Goal: Transaction & Acquisition: Purchase product/service

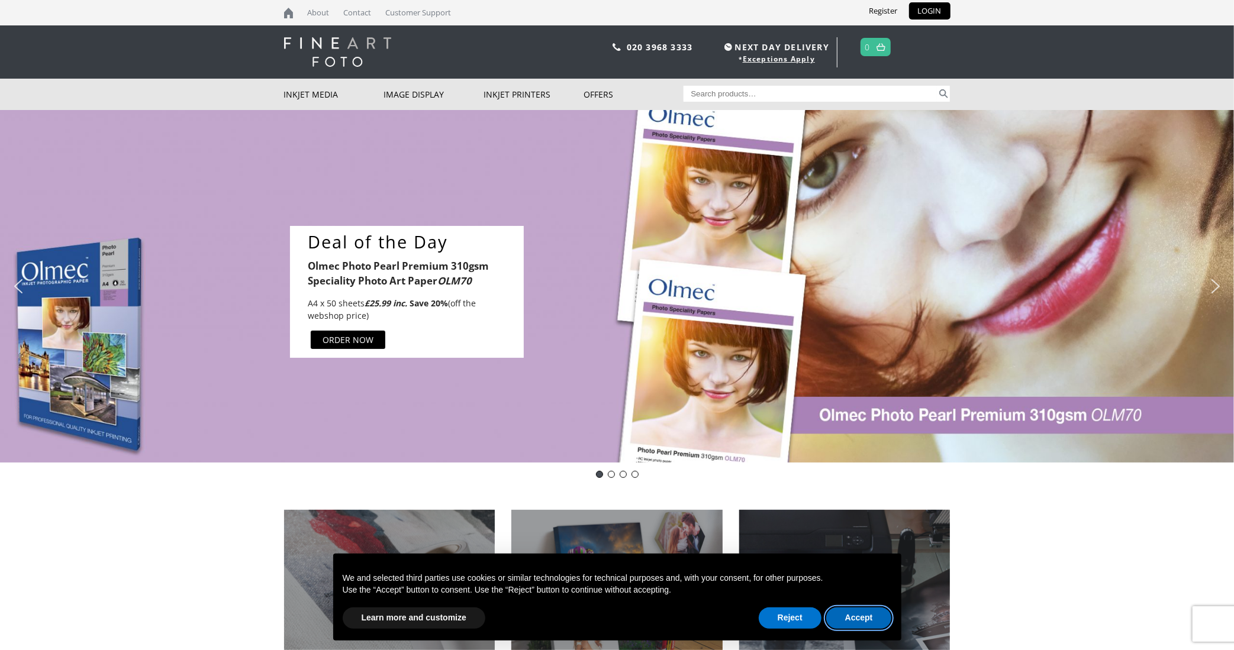
click at [851, 616] on button "Accept" at bounding box center [859, 618] width 66 height 21
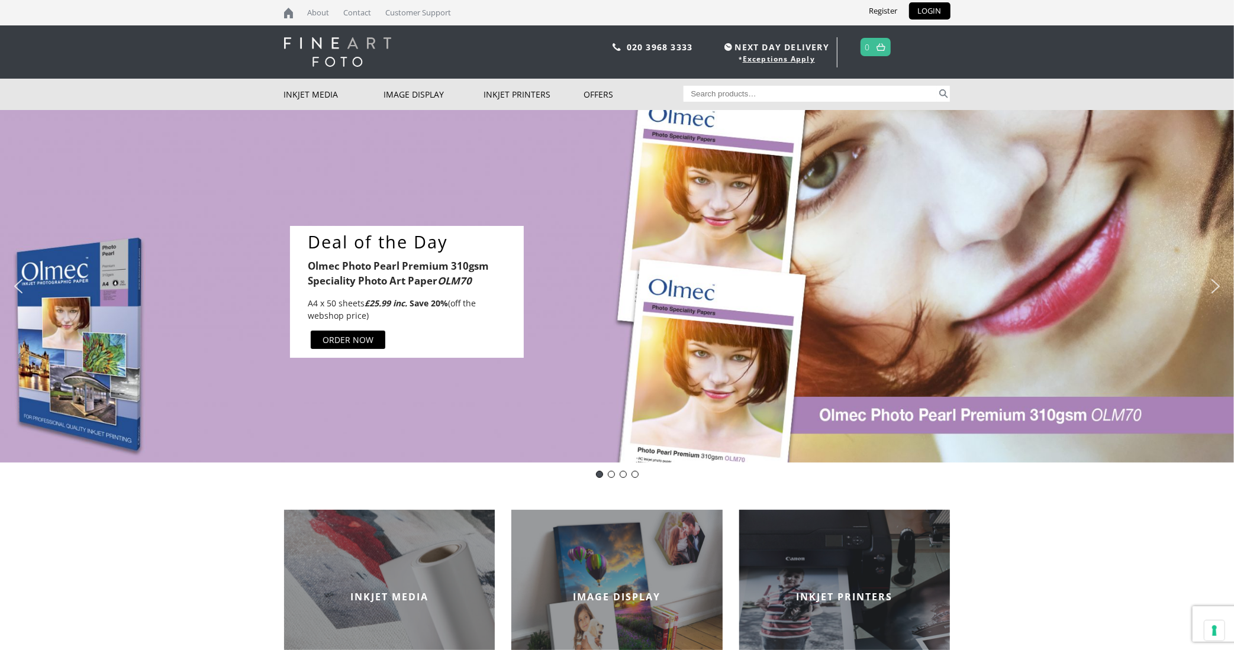
click at [396, 270] on b "Olmec Photo Pearl Premium 310gsm Speciality Photo Art Paper OLM70" at bounding box center [398, 273] width 181 height 28
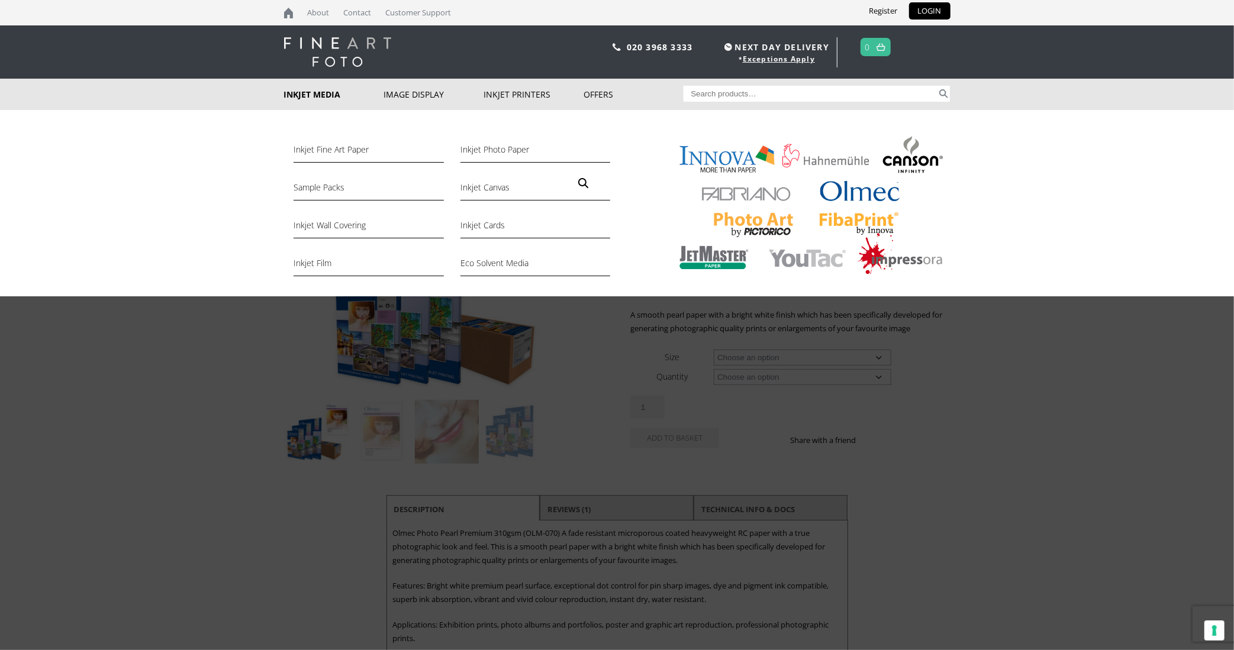
click at [314, 94] on link "Inkjet Media" at bounding box center [334, 94] width 100 height 31
click at [325, 92] on link "Inkjet Media" at bounding box center [334, 94] width 100 height 31
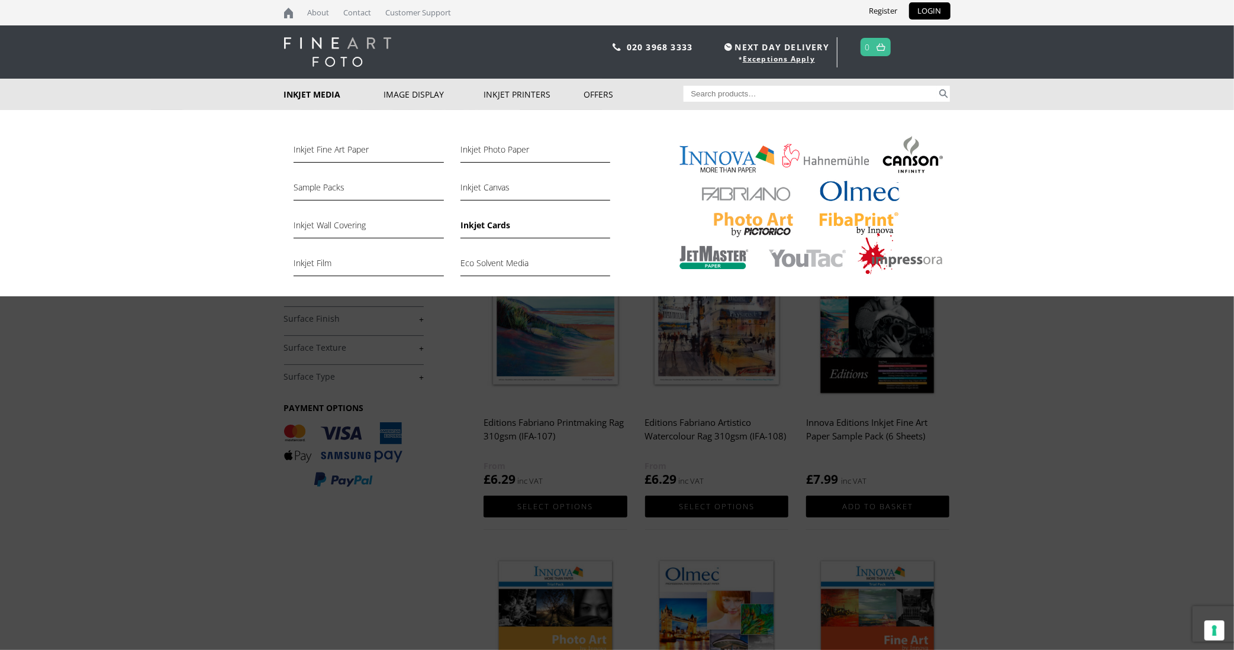
click at [488, 225] on link "Inkjet Cards" at bounding box center [535, 228] width 150 height 20
click at [497, 228] on link "Inkjet Cards" at bounding box center [535, 228] width 150 height 20
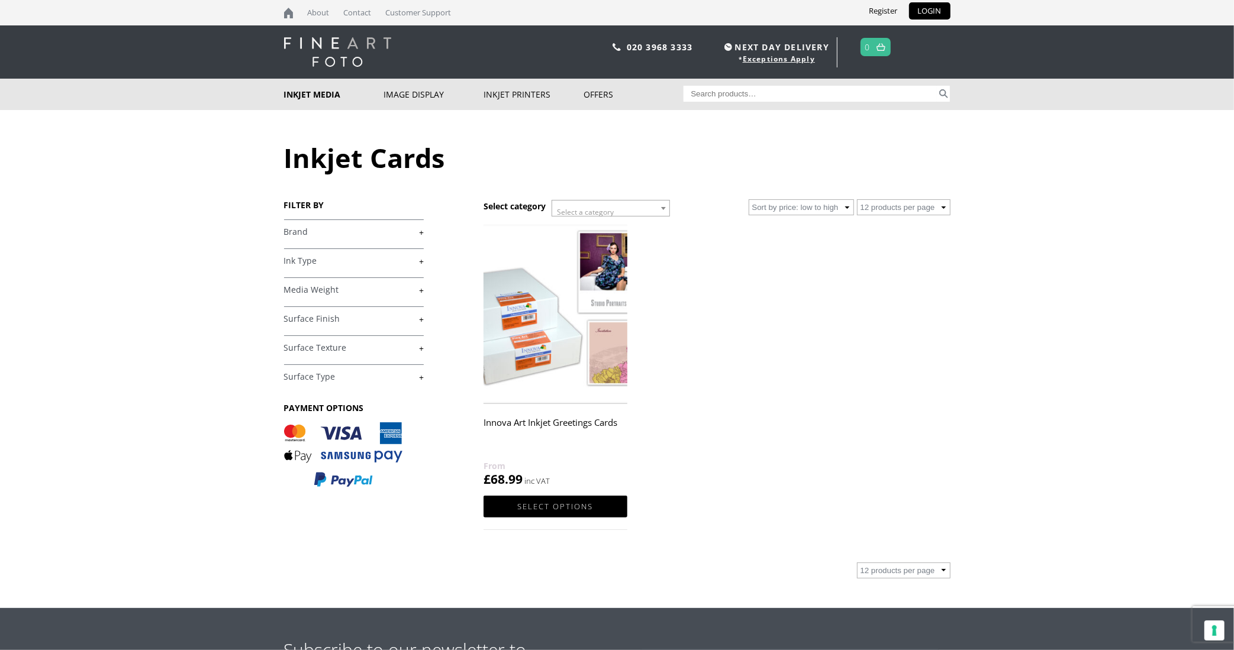
click at [397, 289] on link "+" at bounding box center [354, 290] width 140 height 11
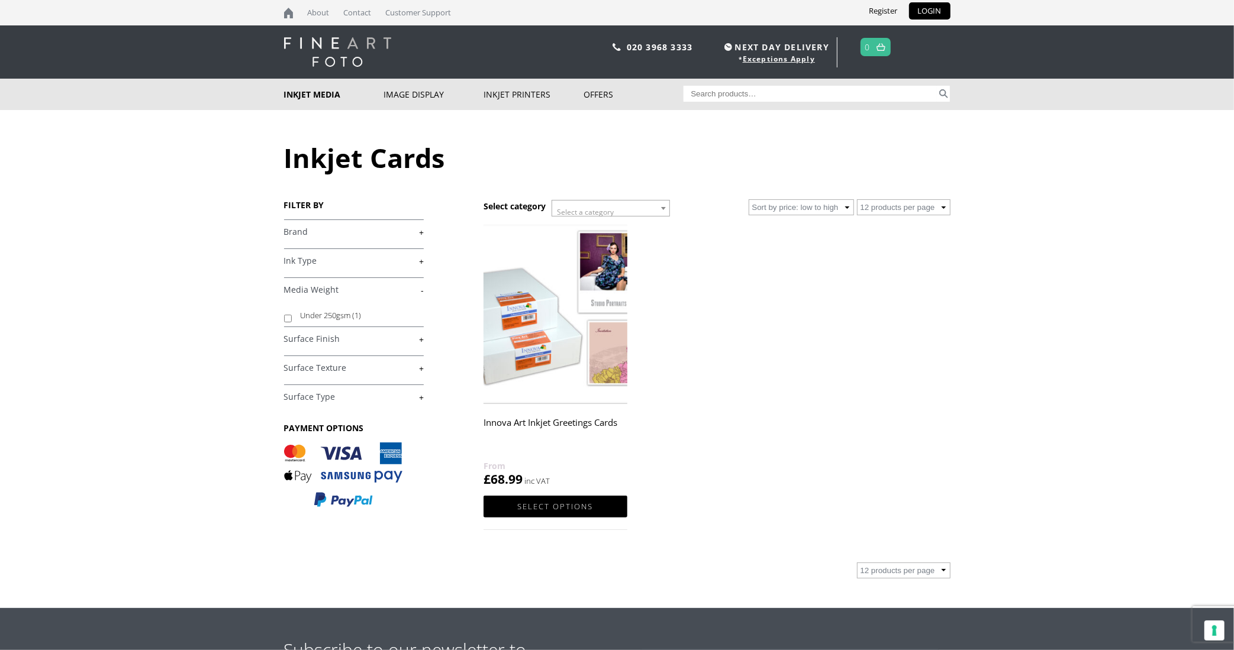
click at [196, 313] on body "NEXT DAY DELIVERY * Exceptions Apply About Contact Customer Support Register LO…" at bounding box center [617, 325] width 1234 height 650
click at [420, 287] on link "-" at bounding box center [354, 290] width 140 height 11
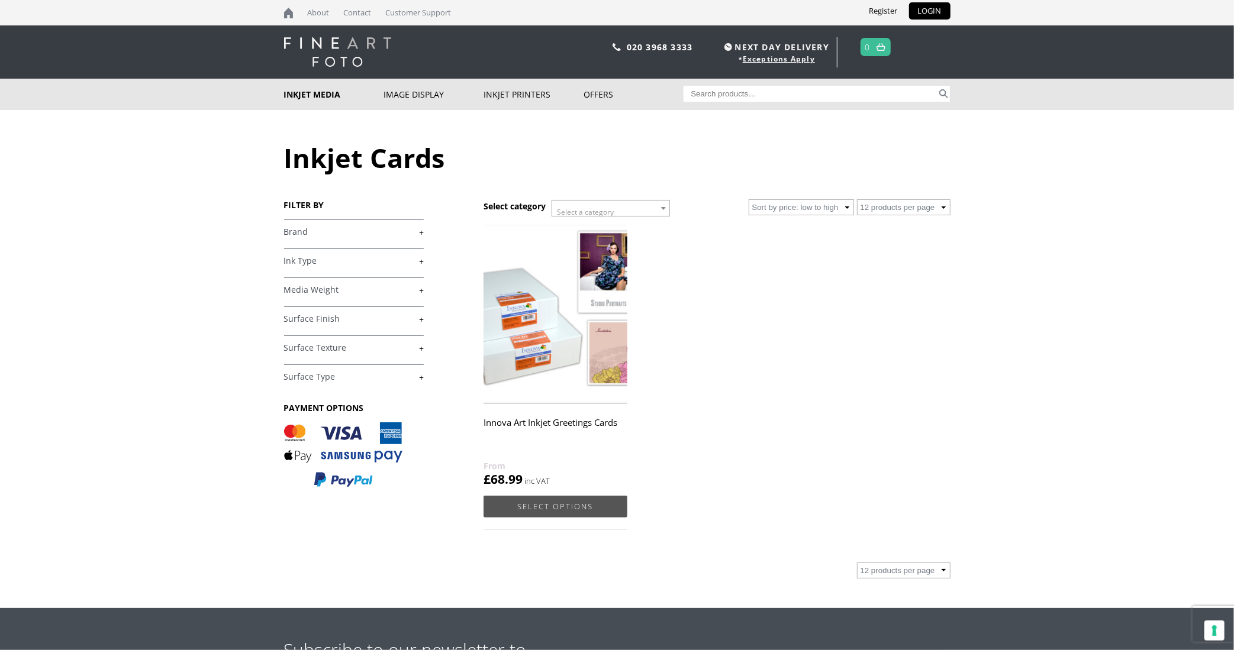
click at [544, 502] on link "Select options" at bounding box center [554, 507] width 143 height 22
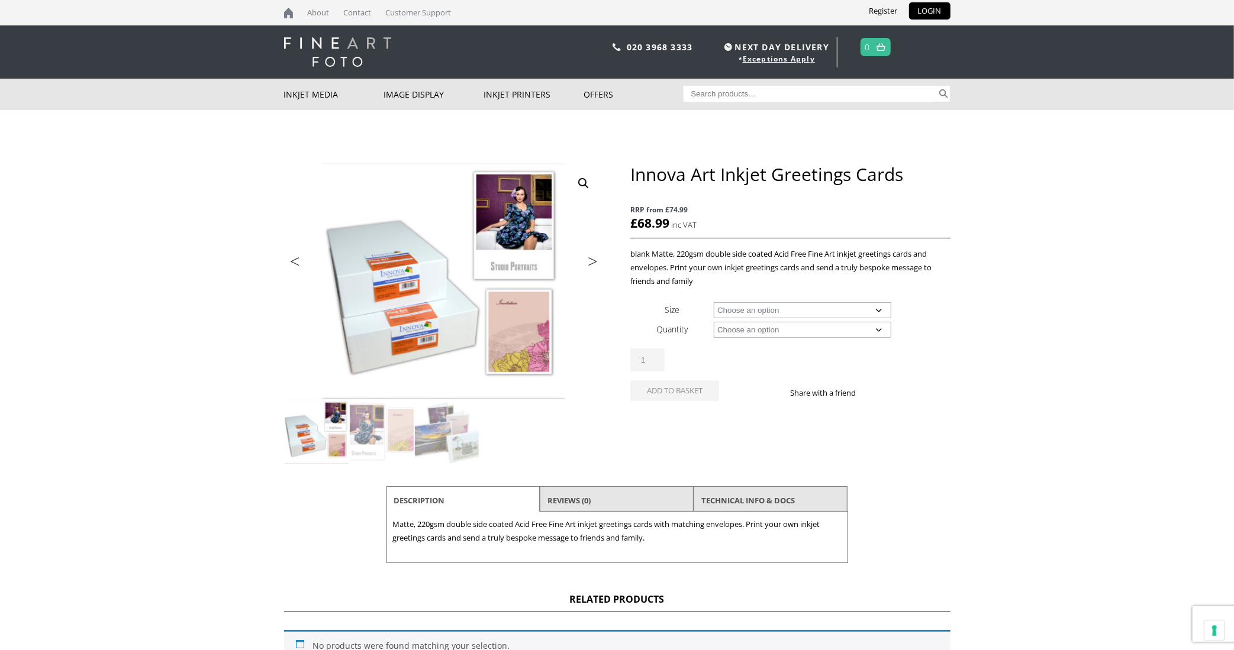
drag, startPoint x: 812, startPoint y: 254, endPoint x: 855, endPoint y: 255, distance: 43.2
click at [855, 255] on p "blank Matte, 220gsm double side coated Acid Free Fine Art inkjet greetings card…" at bounding box center [790, 267] width 320 height 41
click at [995, 266] on body "NEXT DAY DELIVERY * Exceptions Apply About Contact Customer Support Register LO…" at bounding box center [617, 325] width 1234 height 650
click at [811, 311] on select "Choose an option 4.5" x 5.8" (Folded Card) 5.5" x 7.4" (Folded Card)" at bounding box center [803, 310] width 178 height 16
select select "5-5-x-7-4-folded-card"
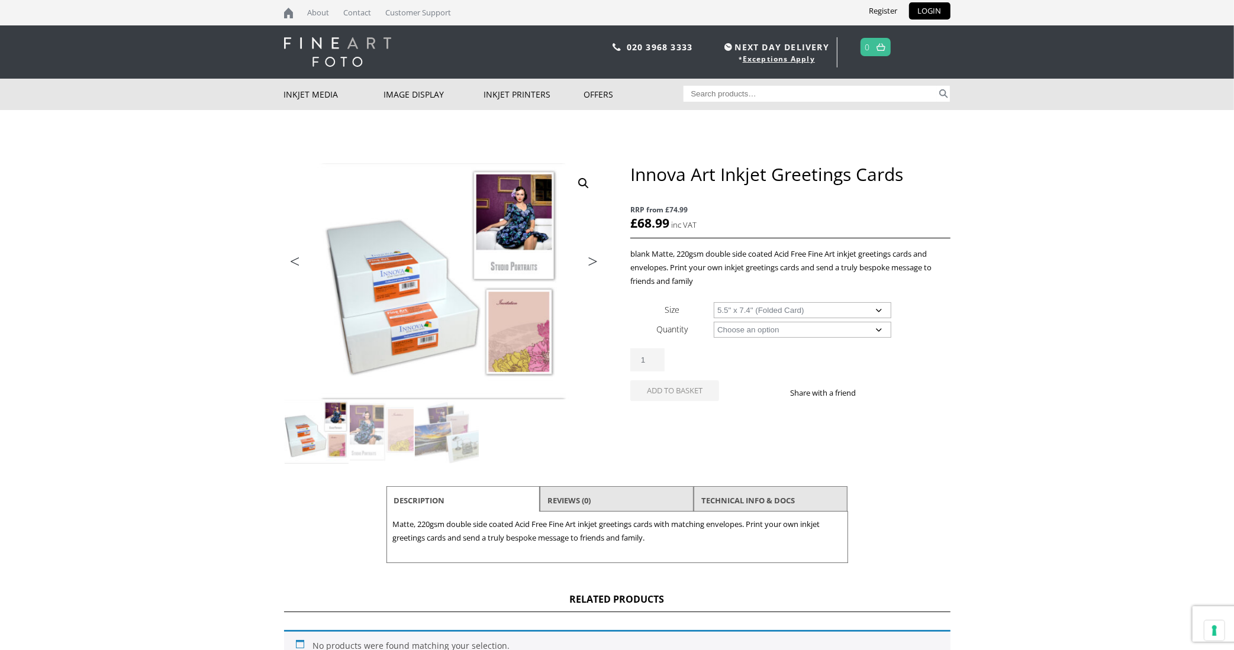
click at [714, 302] on select "Choose an option 4.5" x 5.8" (Folded Card) 5.5" x 7.4" (Folded Card)" at bounding box center [803, 310] width 178 height 16
click at [840, 327] on select "Choose an option 100 Cards and Envelopes" at bounding box center [803, 330] width 178 height 16
click at [832, 333] on select "Choose an option 100 Cards and Envelopes" at bounding box center [803, 330] width 178 height 16
select select "100-cards-and-envelopes"
click at [714, 322] on select "Choose an option 100 Cards and Envelopes" at bounding box center [803, 330] width 178 height 16
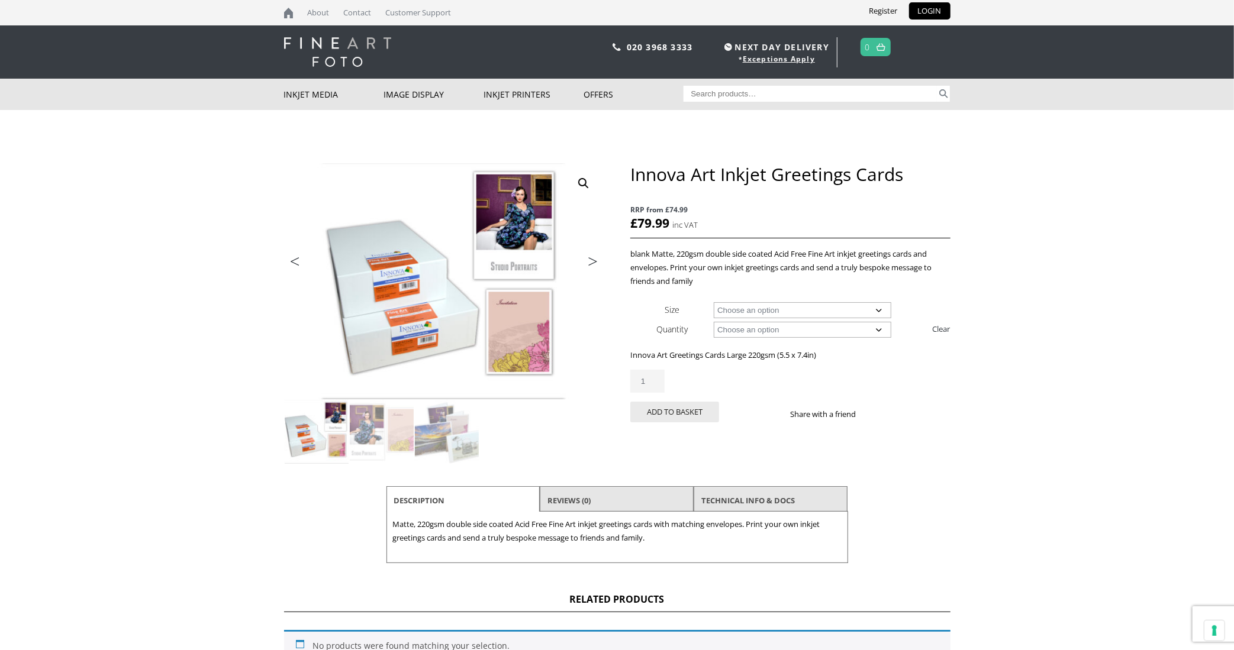
click at [327, 43] on img at bounding box center [337, 52] width 107 height 30
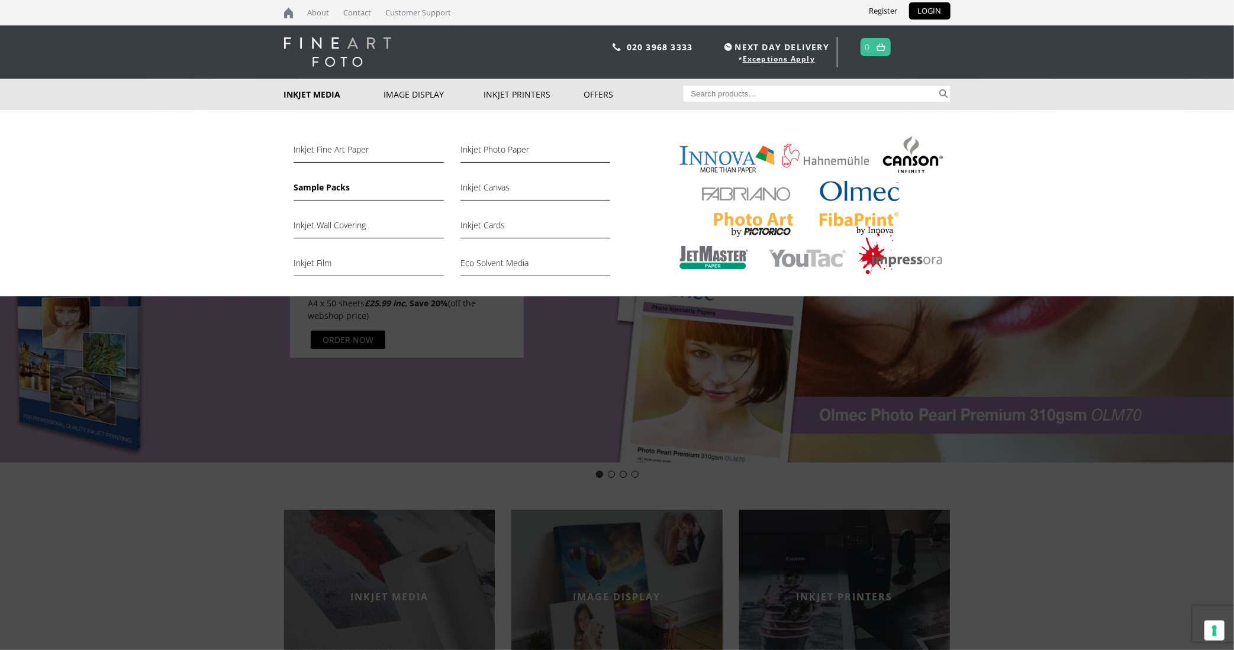
click at [314, 188] on link "Sample Packs" at bounding box center [368, 190] width 150 height 20
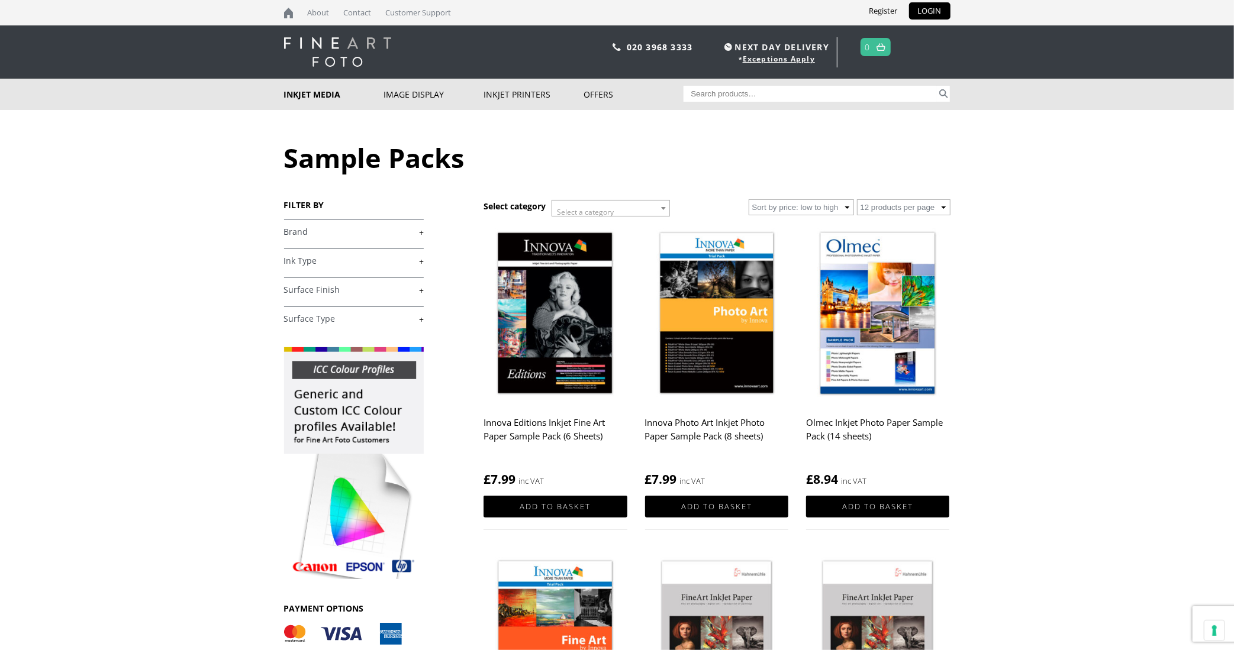
click at [373, 237] on link "+" at bounding box center [354, 232] width 140 height 11
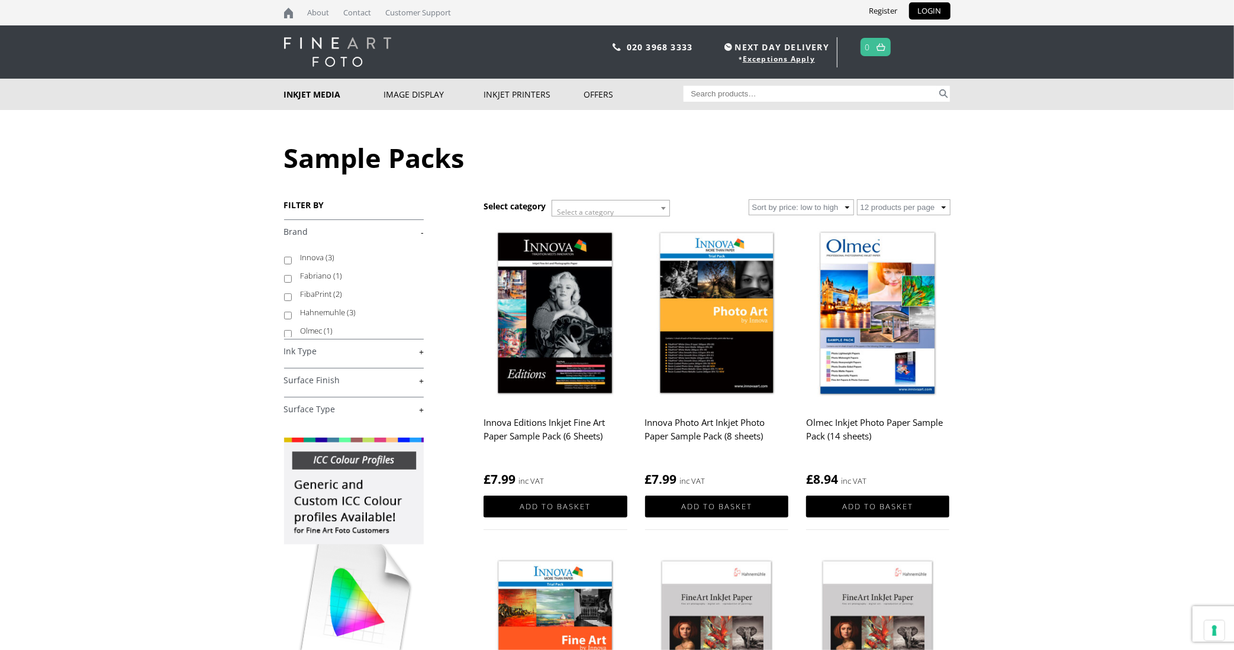
click at [231, 276] on body "NEXT DAY DELIVERY * Exceptions Apply About Contact Customer Support Register LO…" at bounding box center [617, 325] width 1234 height 650
click at [341, 43] on img at bounding box center [337, 52] width 107 height 30
click at [342, 43] on img at bounding box center [337, 52] width 107 height 30
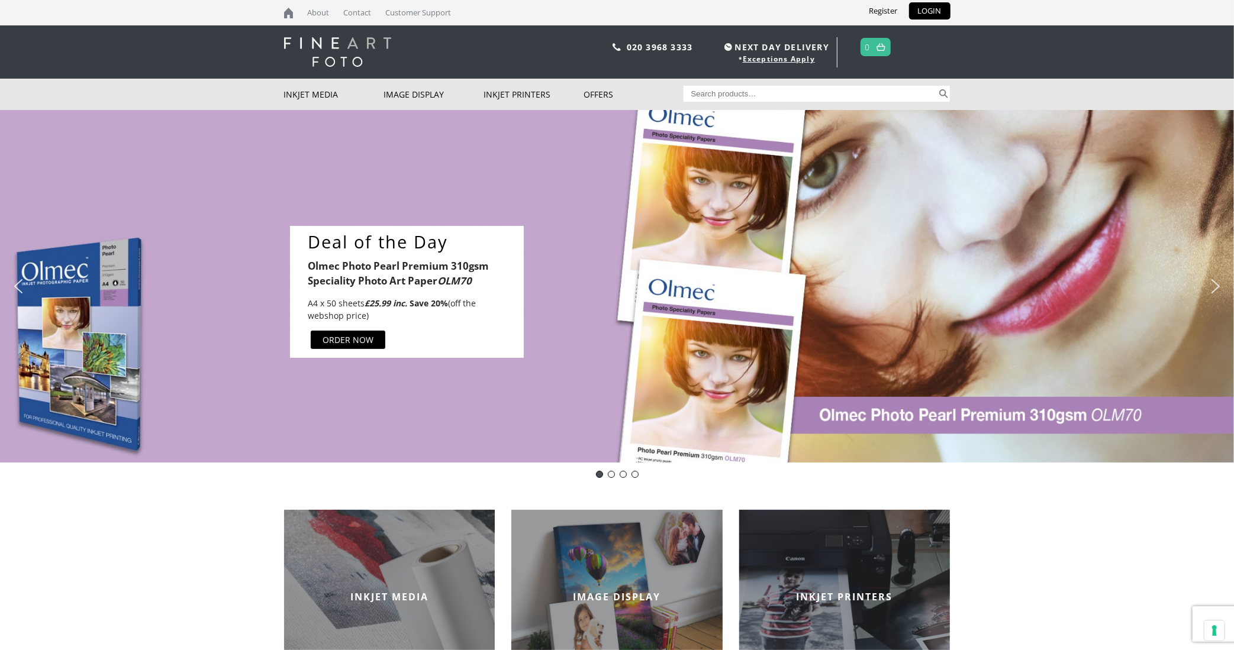
click at [369, 339] on div "ORDER NOW" at bounding box center [347, 340] width 51 height 12
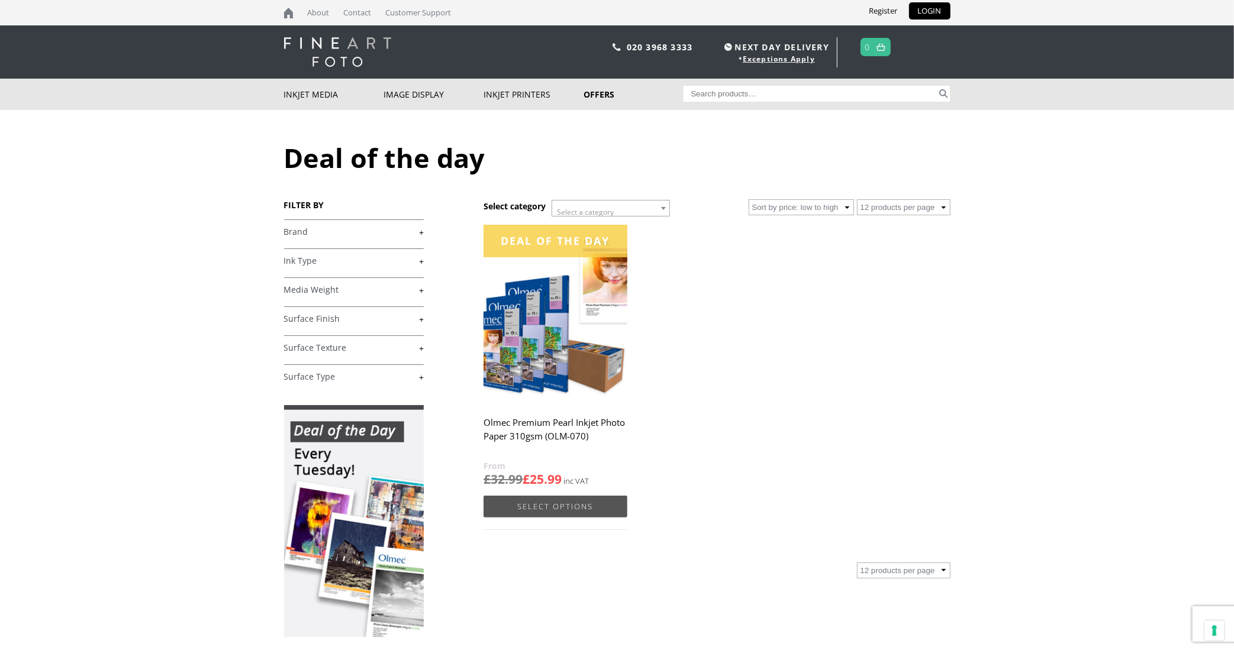
click at [563, 508] on link "Select options" at bounding box center [554, 507] width 143 height 22
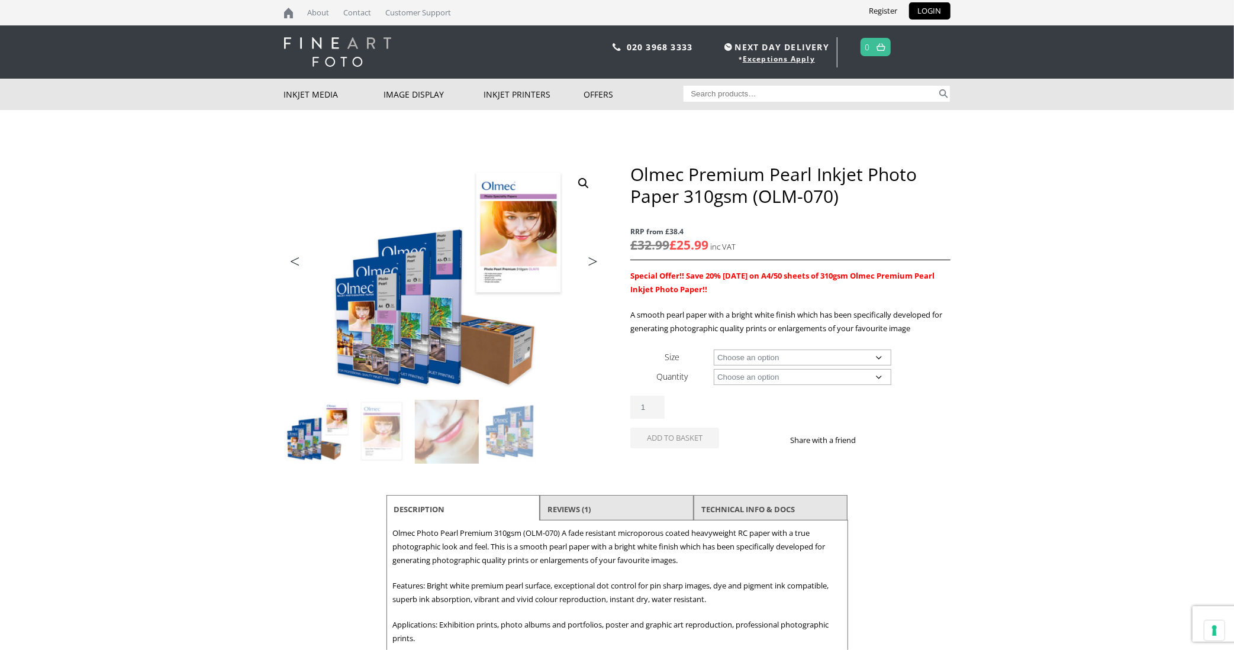
click at [826, 358] on select "Choose an option A4 Sheet A3 Sheet A3+ Sheet A2 Sheet 17" Wide Roll 24" Wide Ro…" at bounding box center [803, 358] width 178 height 16
click at [714, 350] on select "Choose an option A4 Sheet A3 Sheet A3+ Sheet A2 Sheet 17" Wide Roll 24" Wide Ro…" at bounding box center [803, 358] width 178 height 16
select select "a4-sheet"
click at [838, 375] on select "Choose an option 50 Sheets" at bounding box center [803, 377] width 178 height 16
select select "50-sheets"
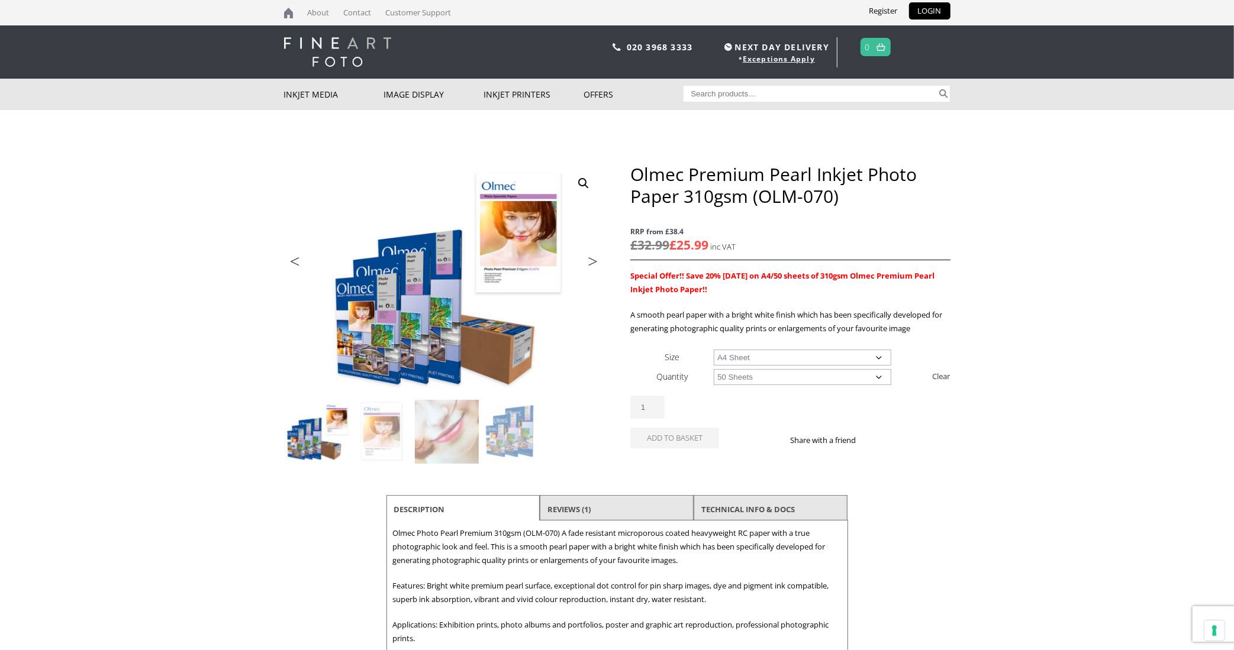
click at [714, 369] on select "Choose an option 50 Sheets" at bounding box center [803, 377] width 178 height 16
select select "a4-sheet"
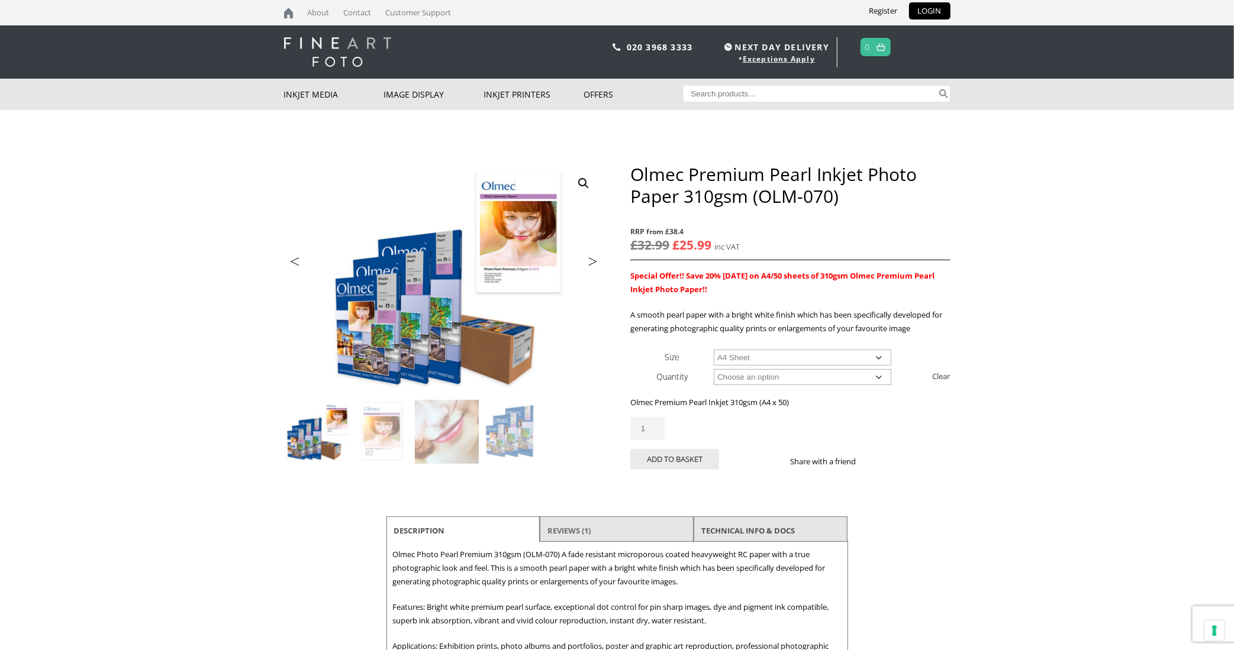
click at [575, 528] on link "Reviews (1)" at bounding box center [568, 530] width 43 height 21
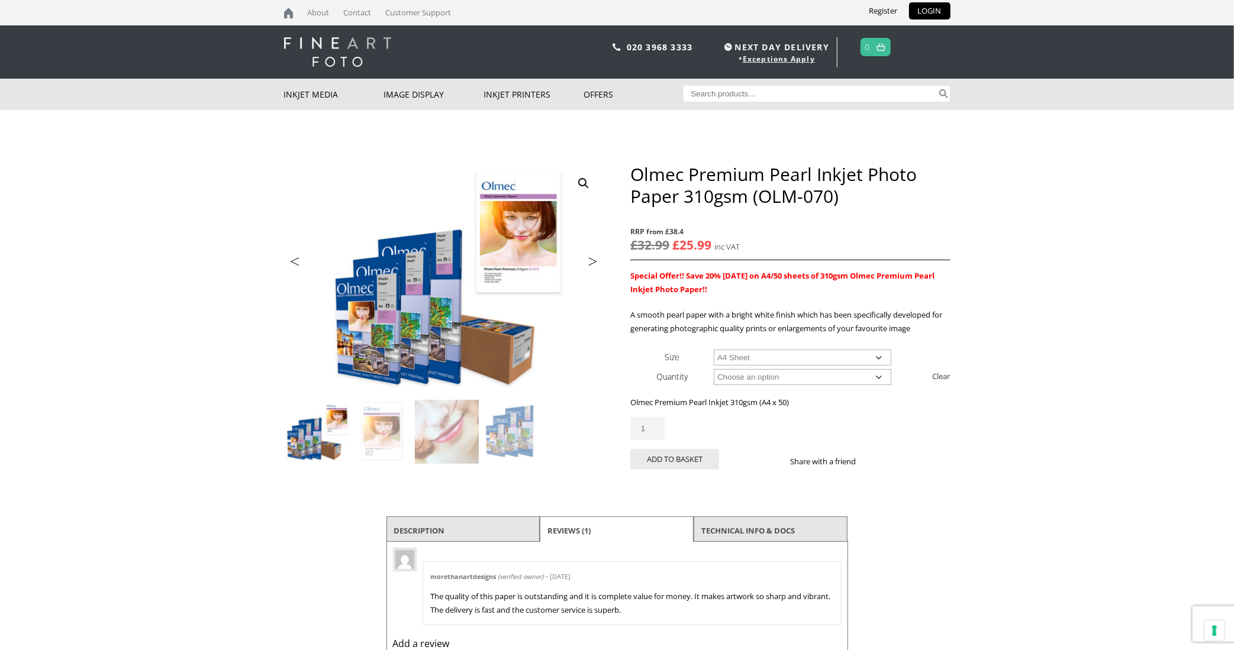
drag, startPoint x: 497, startPoint y: 524, endPoint x: 486, endPoint y: 527, distance: 11.2
click at [498, 523] on li "Description" at bounding box center [463, 531] width 154 height 28
click at [430, 526] on link "Description" at bounding box center [418, 530] width 51 height 21
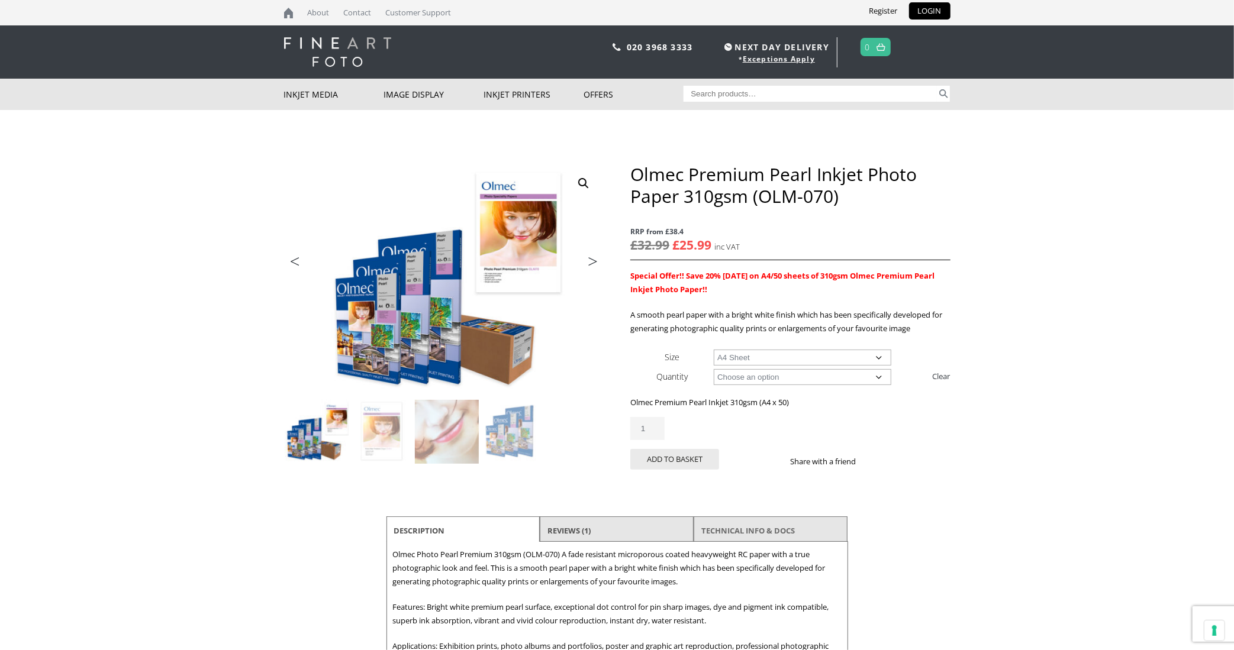
drag, startPoint x: 773, startPoint y: 525, endPoint x: 760, endPoint y: 540, distance: 19.7
drag, startPoint x: 774, startPoint y: 525, endPoint x: 766, endPoint y: 531, distance: 9.7
click at [774, 525] on link "TECHNICAL INFO & DOCS" at bounding box center [747, 530] width 93 height 21
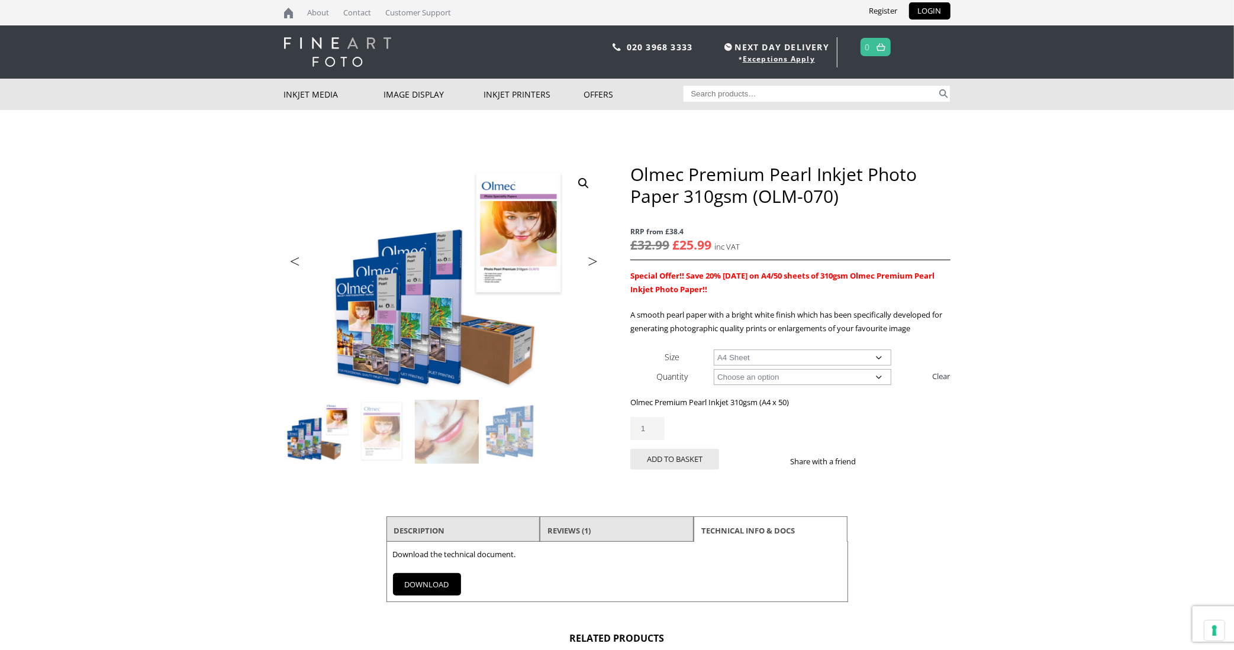
click at [439, 580] on link "DOWNLOAD" at bounding box center [427, 584] width 68 height 22
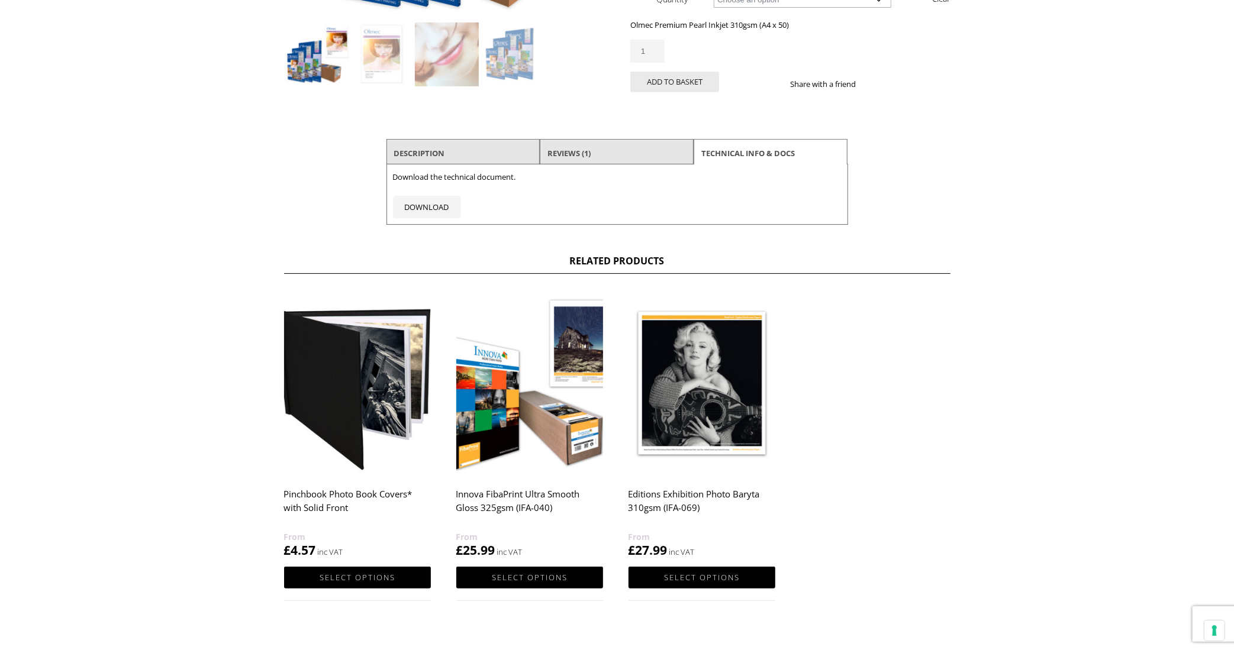
scroll to position [379, 0]
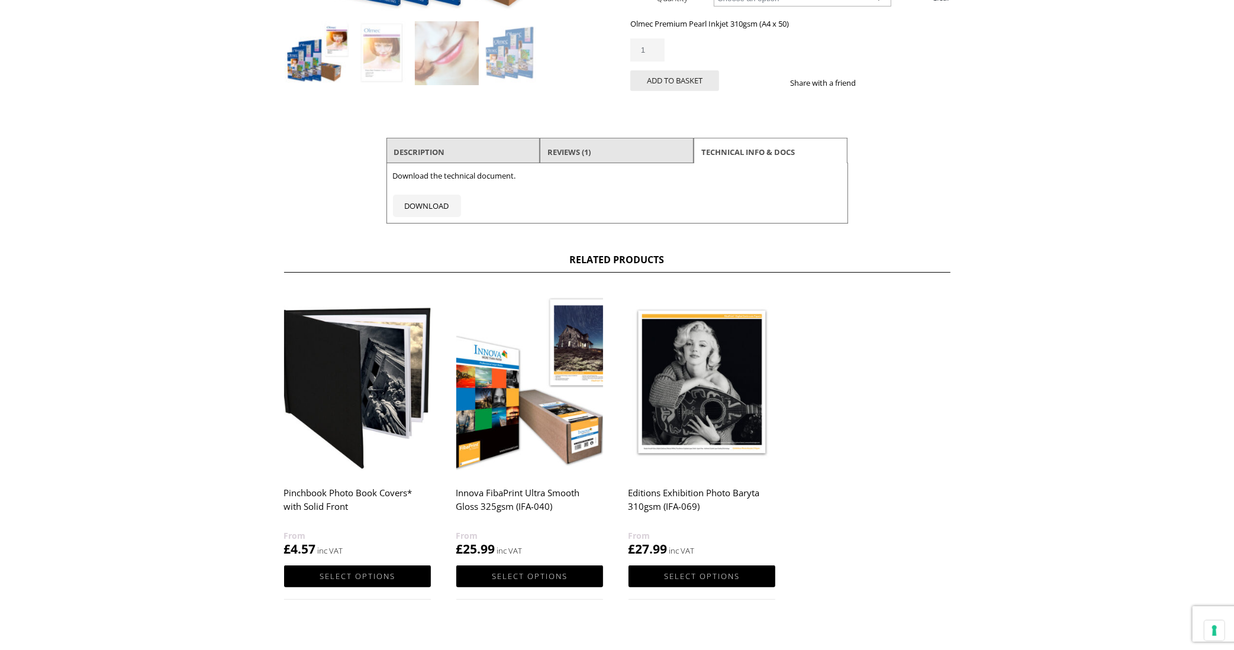
click at [362, 372] on img at bounding box center [357, 382] width 147 height 183
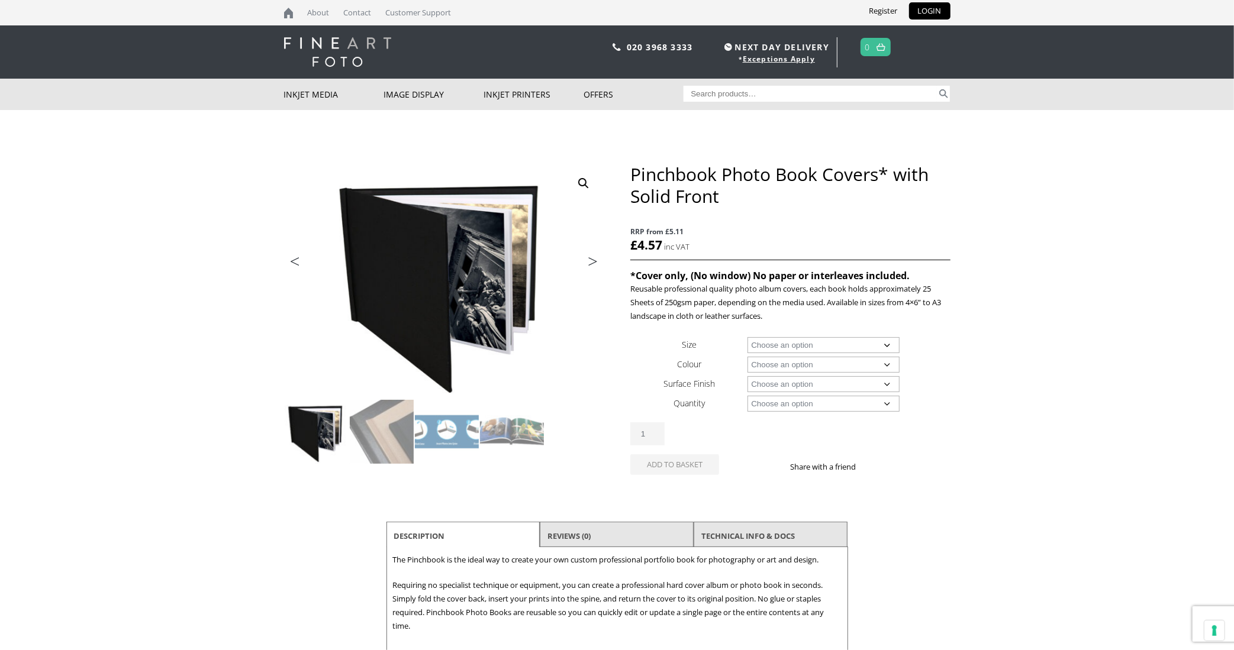
click at [878, 342] on select "Choose an option A4 Landscape 4" x 6" 5" x 7"" at bounding box center [823, 345] width 152 height 16
click at [747, 337] on select "Choose an option A4 Landscape 4" x 6" 5" x 7"" at bounding box center [823, 345] width 152 height 16
click at [870, 344] on select "Choose an option A4 Landscape 4" x 6" 5" x 7"" at bounding box center [823, 345] width 152 height 16
click at [747, 337] on select "Choose an option A4 Landscape 4" x 6" 5" x 7"" at bounding box center [823, 345] width 152 height 16
click at [857, 343] on select "Choose an option A4 Landscape 4" x 6" 5" x 7"" at bounding box center [823, 345] width 152 height 16
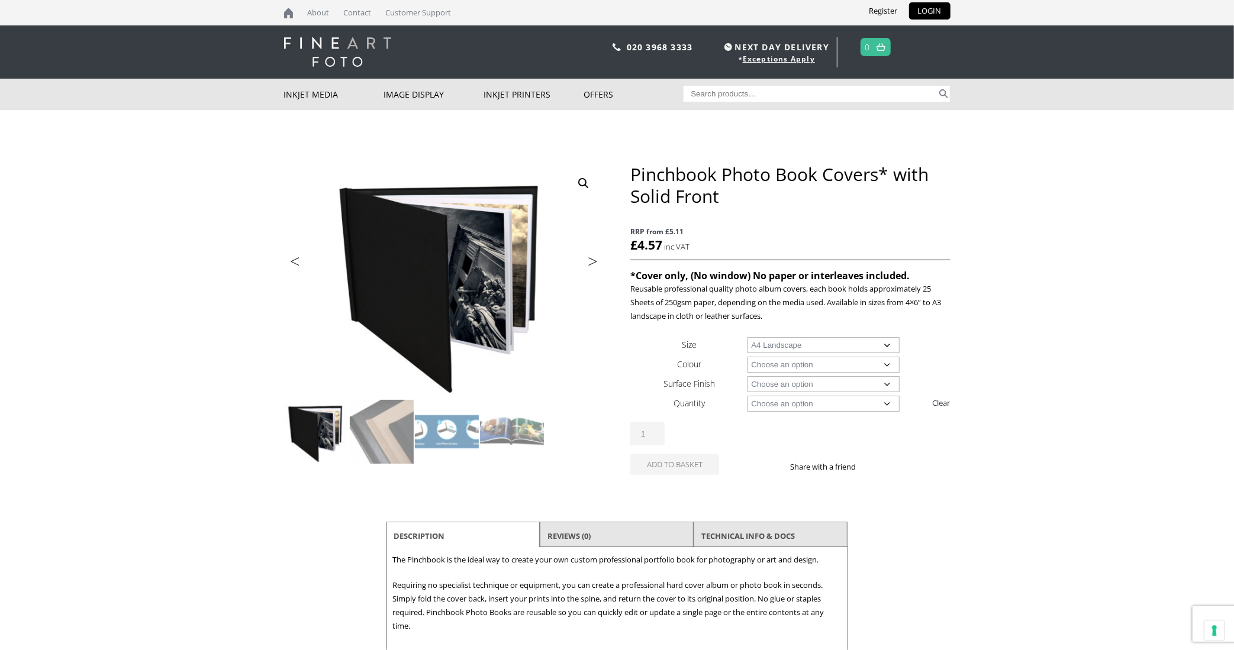
click at [747, 337] on select "Choose an option A4 Landscape 4" x 6" 5" x 7"" at bounding box center [823, 345] width 152 height 16
select select "a4-landscape"
click at [855, 359] on select "Choose an option Black" at bounding box center [823, 365] width 152 height 16
select select "black"
click at [747, 357] on select "Choose an option Black" at bounding box center [823, 365] width 152 height 16
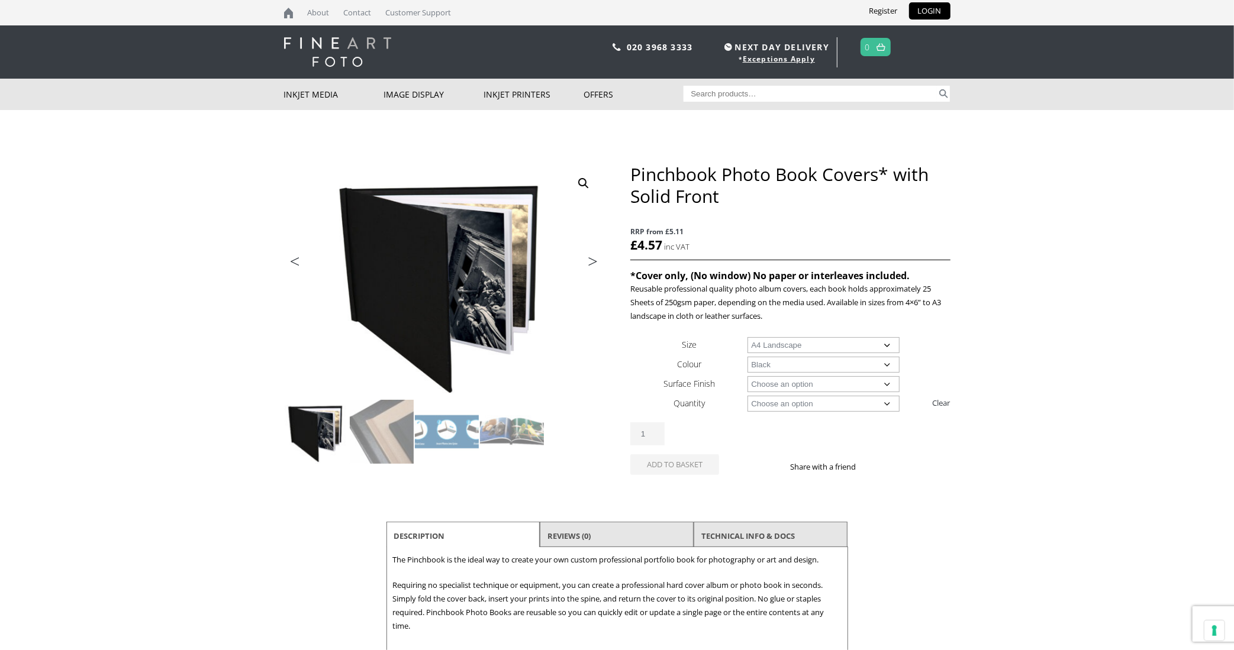
select select "a4-landscape"
click at [858, 382] on select "Choose an option Leather" at bounding box center [823, 384] width 152 height 16
select select "leather"
click at [747, 376] on select "Choose an option Leather" at bounding box center [823, 384] width 152 height 16
click at [846, 404] on select "Choose an option 1 Book 5 Books" at bounding box center [823, 404] width 152 height 16
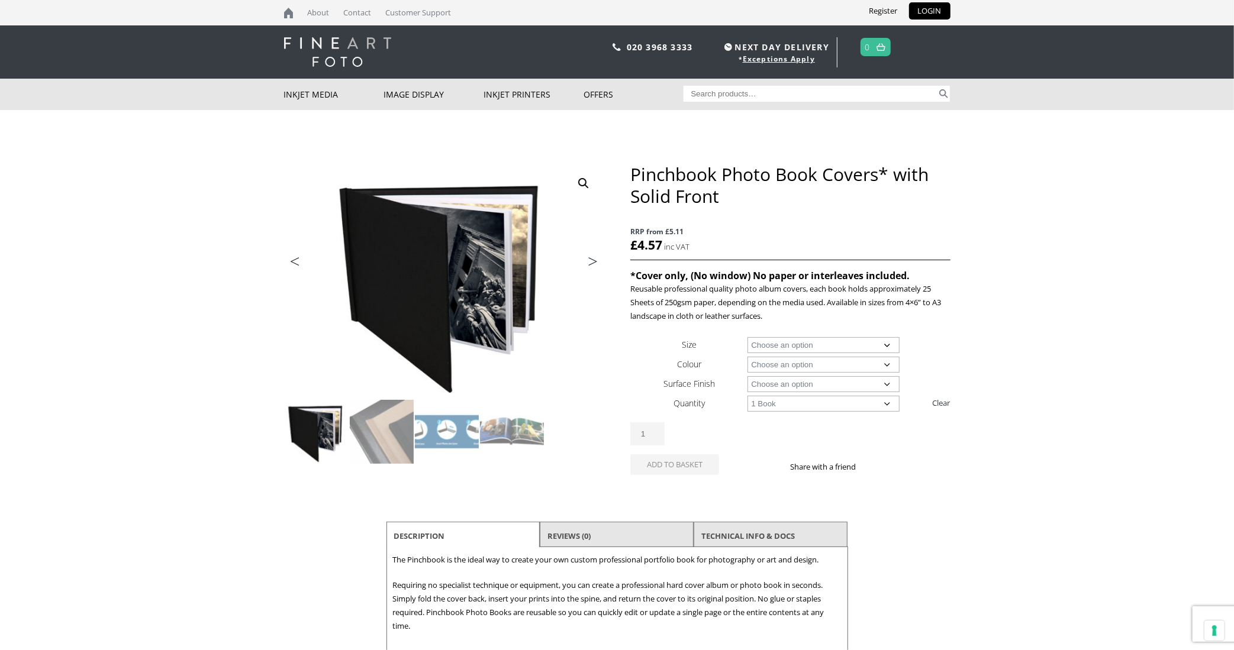
click at [747, 396] on select "Choose an option 1 Book 5 Books" at bounding box center [823, 404] width 152 height 16
select select "1-book"
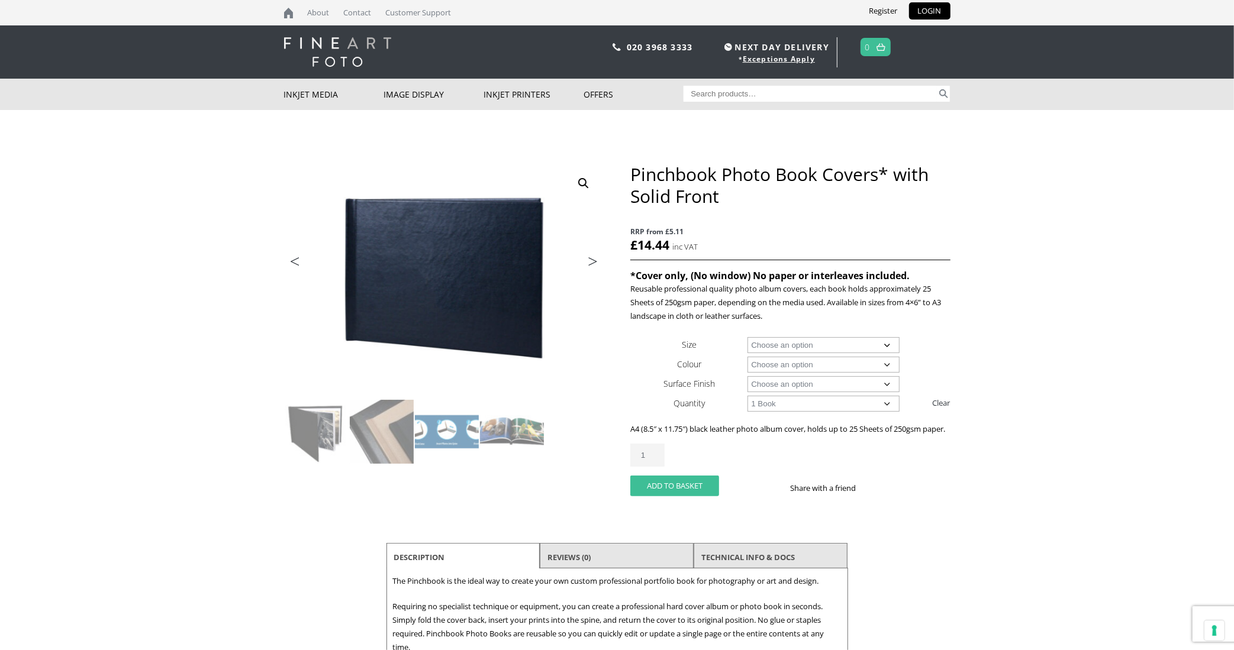
click at [683, 496] on button "Add to basket" at bounding box center [674, 486] width 89 height 21
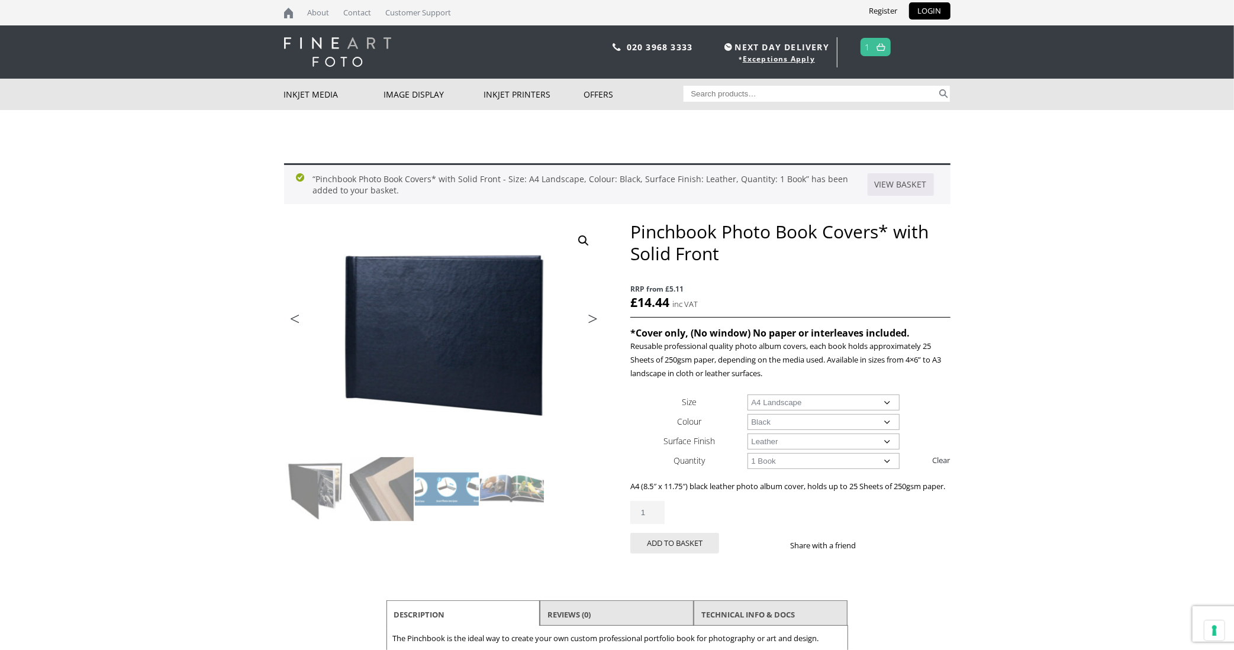
click at [1079, 317] on body "NEXT DAY DELIVERY * Exceptions Apply About Contact Customer Support Register LO…" at bounding box center [617, 325] width 1234 height 650
click at [931, 14] on link "LOGIN" at bounding box center [929, 10] width 41 height 17
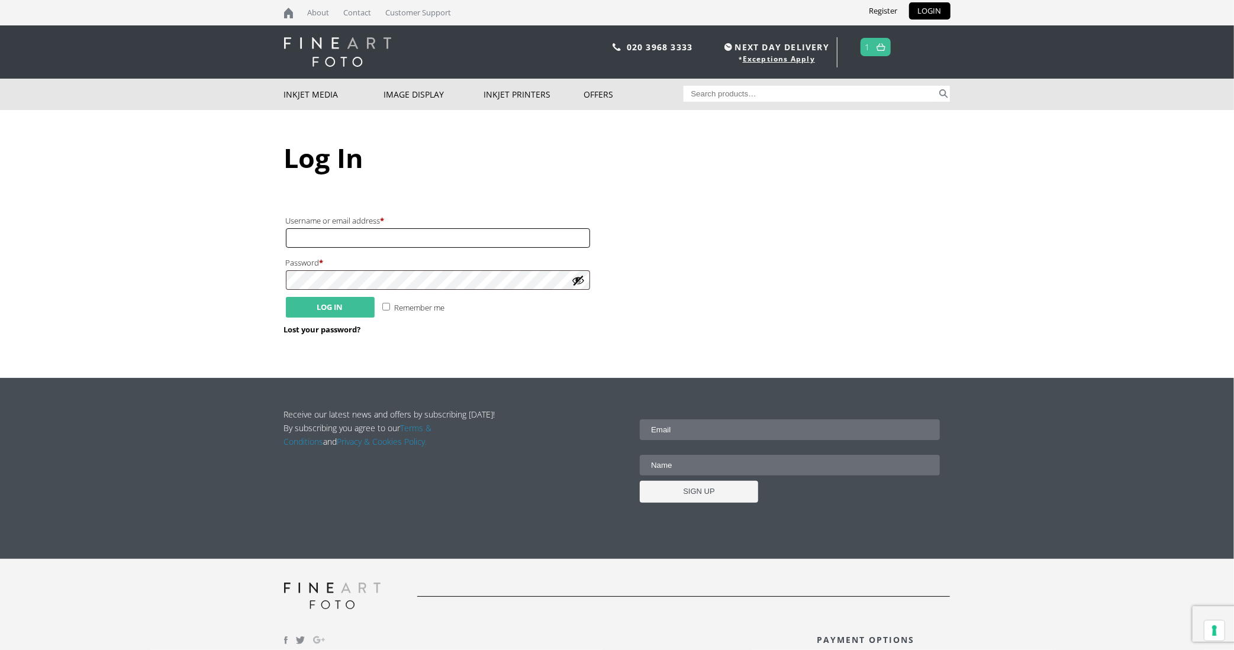
type input "[EMAIL_ADDRESS][DOMAIN_NAME]"
click at [331, 302] on button "Log in" at bounding box center [330, 307] width 89 height 21
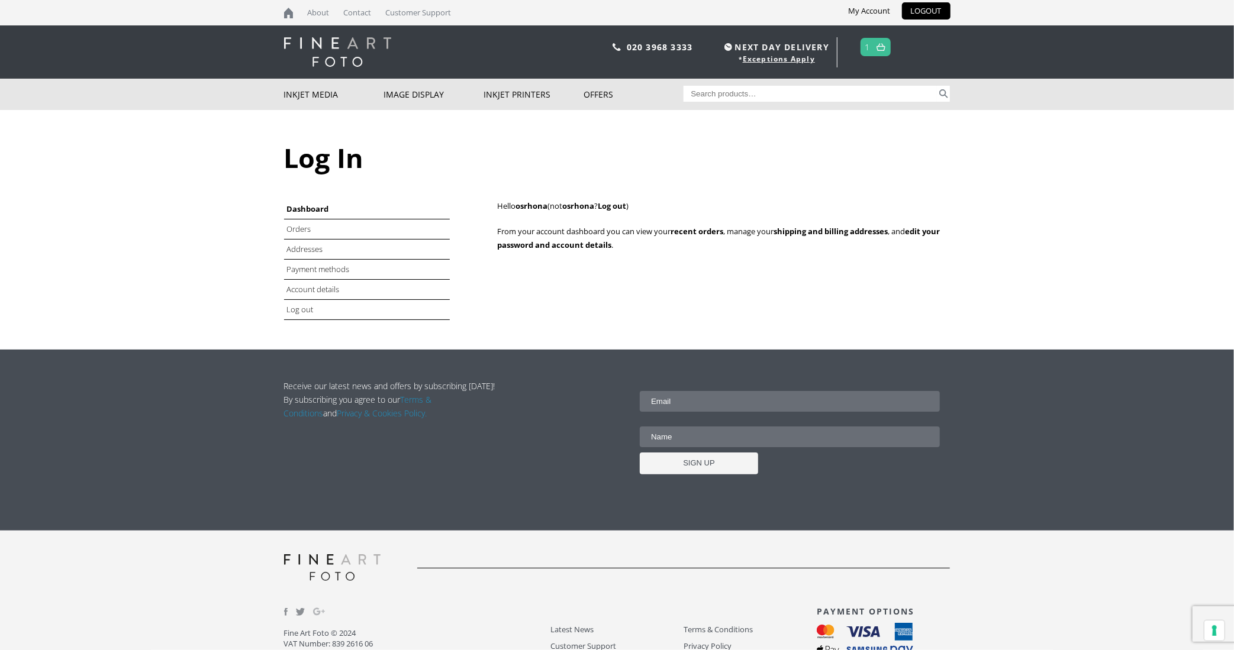
click at [1016, 201] on body "NEXT DAY DELIVERY * Exceptions Apply About Contact Customer Support My Account …" at bounding box center [617, 325] width 1234 height 650
click at [298, 225] on link "Orders" at bounding box center [300, 229] width 26 height 11
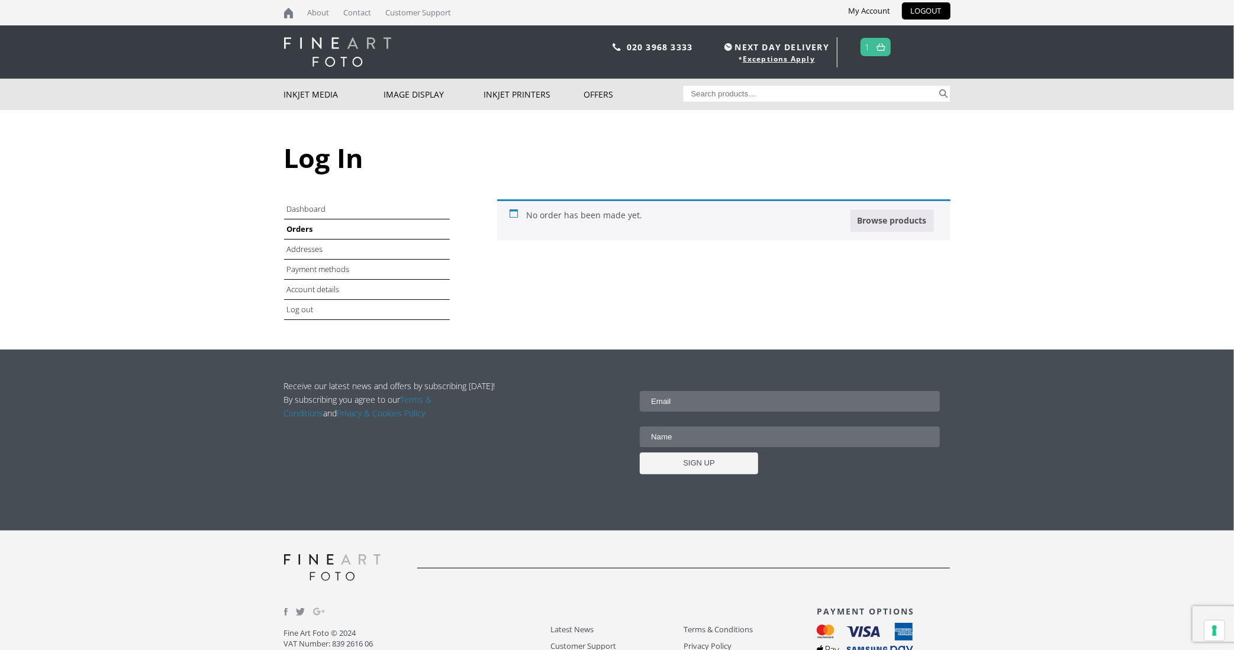
click at [870, 44] on span "1" at bounding box center [875, 47] width 30 height 18
click at [880, 47] on img at bounding box center [880, 47] width 9 height 8
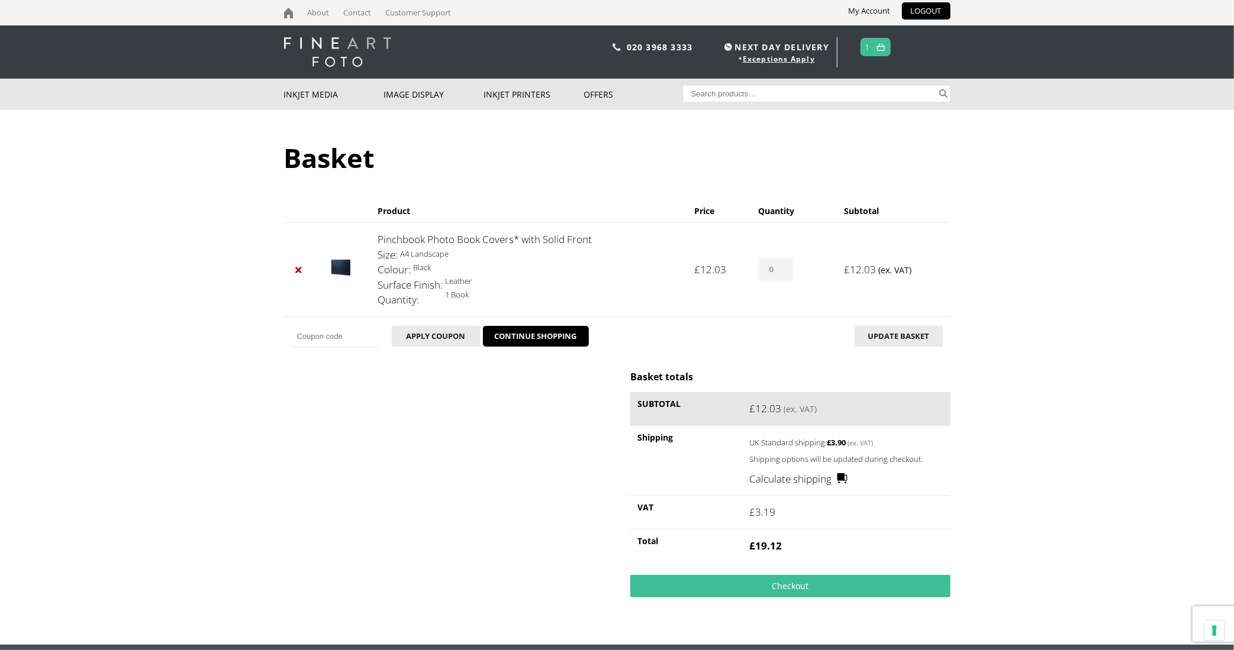
type input "0"
click at [783, 270] on input "0" at bounding box center [776, 269] width 34 height 23
click at [906, 333] on button "Update basket" at bounding box center [898, 336] width 89 height 21
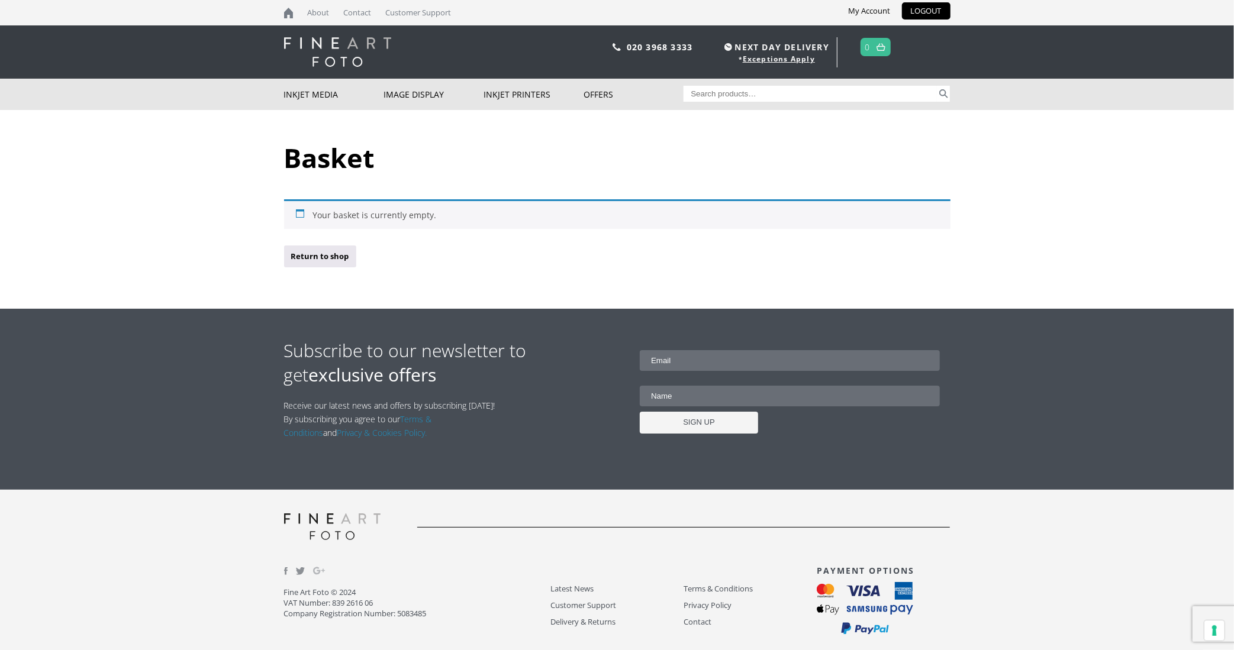
click at [344, 49] on img at bounding box center [337, 52] width 107 height 30
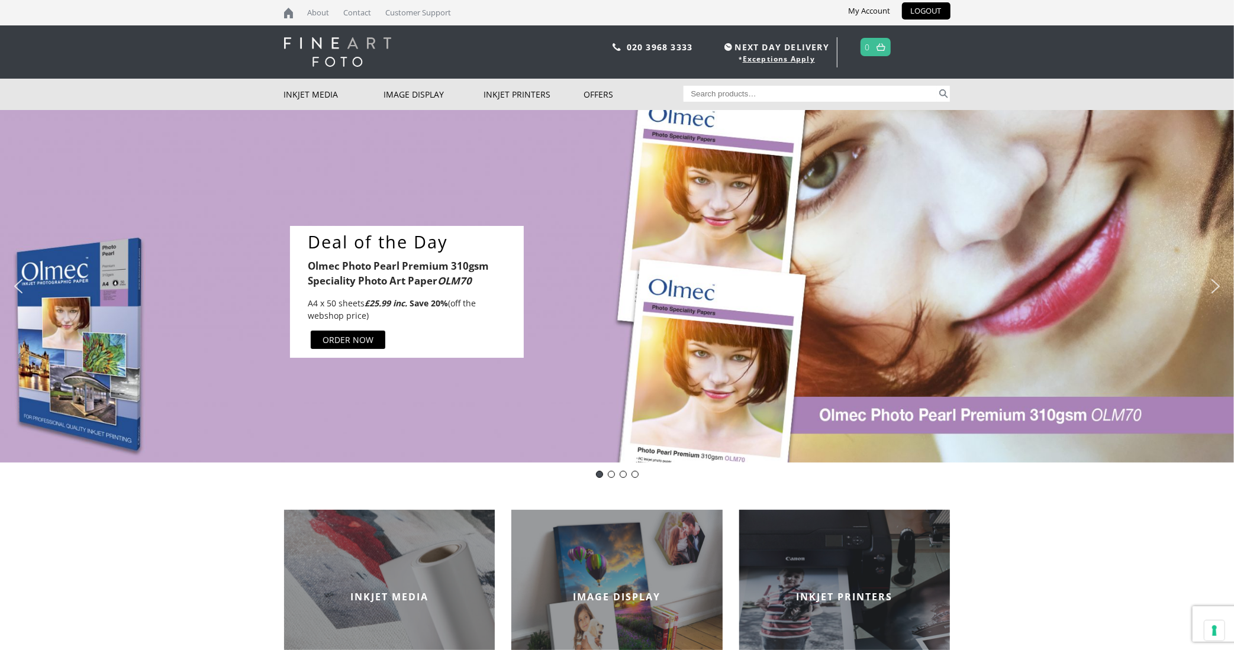
click at [371, 336] on div "ORDER NOW" at bounding box center [347, 340] width 51 height 12
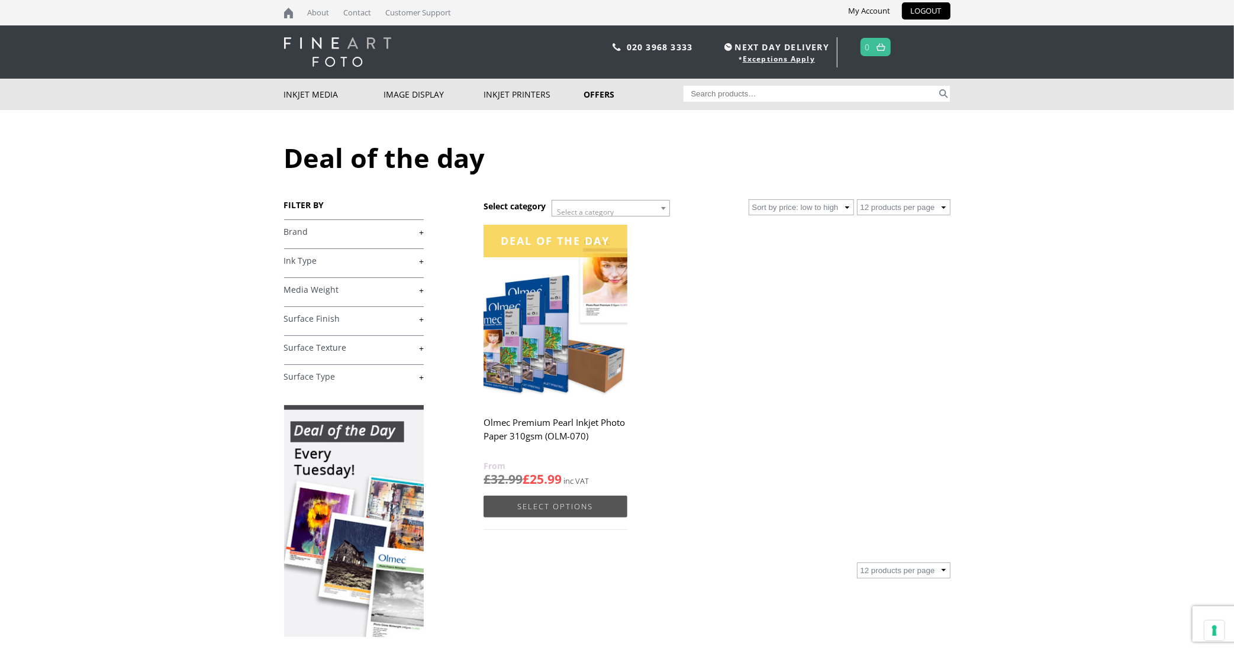
click at [576, 502] on link "Select options" at bounding box center [554, 507] width 143 height 22
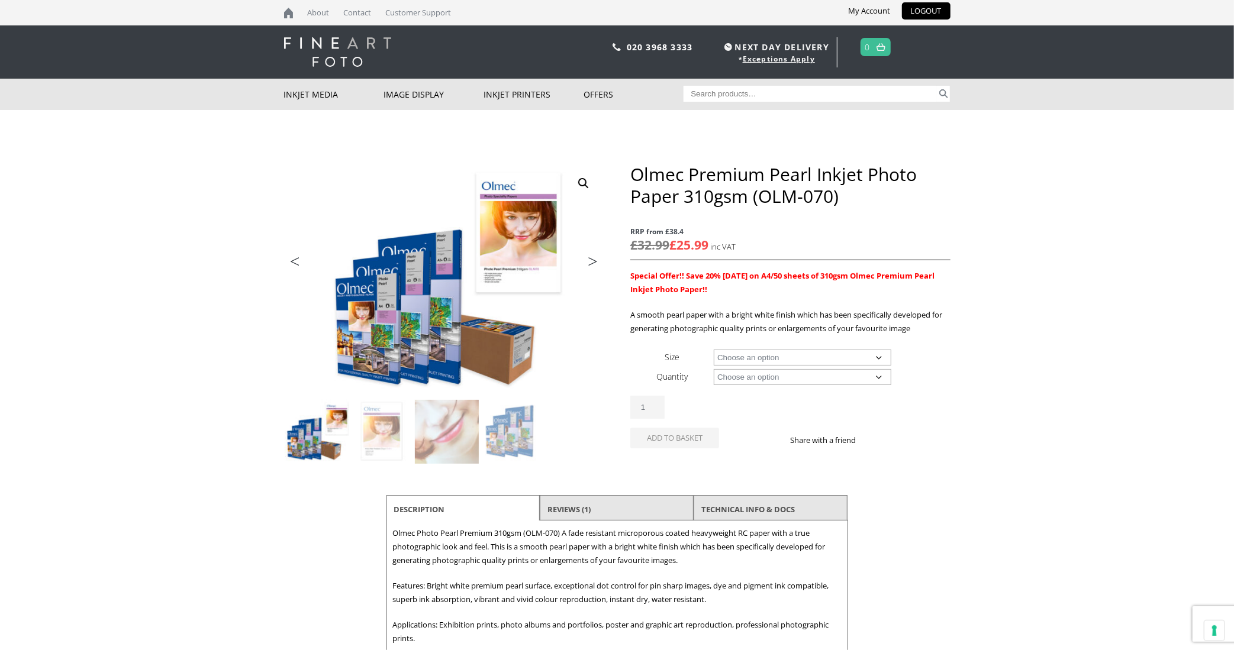
click at [808, 357] on select "Choose an option A4 Sheet A3 Sheet A3+ Sheet A2 Sheet 17" Wide Roll 24" Wide Ro…" at bounding box center [803, 358] width 178 height 16
click at [714, 350] on select "Choose an option A4 Sheet A3 Sheet A3+ Sheet A2 Sheet 17" Wide Roll 24" Wide Ro…" at bounding box center [803, 358] width 178 height 16
select select "a4-sheet"
click at [831, 372] on select "Choose an option 50 Sheets" at bounding box center [803, 377] width 178 height 16
select select "50-sheets"
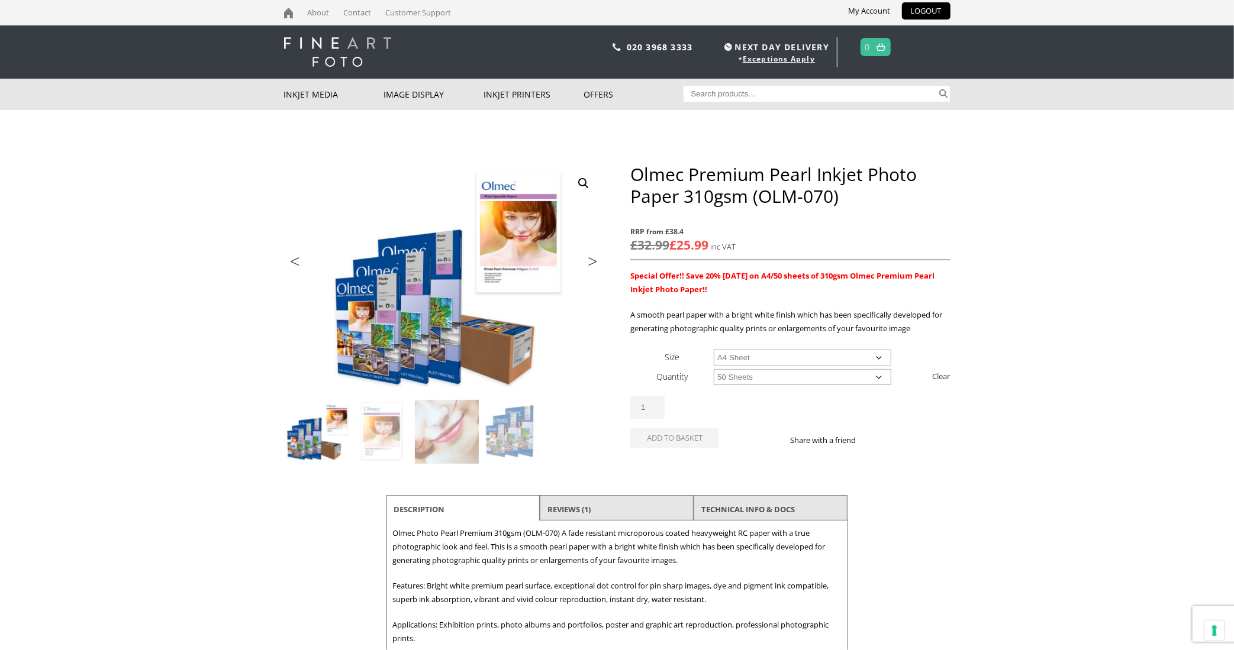
click at [714, 369] on select "Choose an option 50 Sheets" at bounding box center [803, 377] width 178 height 16
select select "a4-sheet"
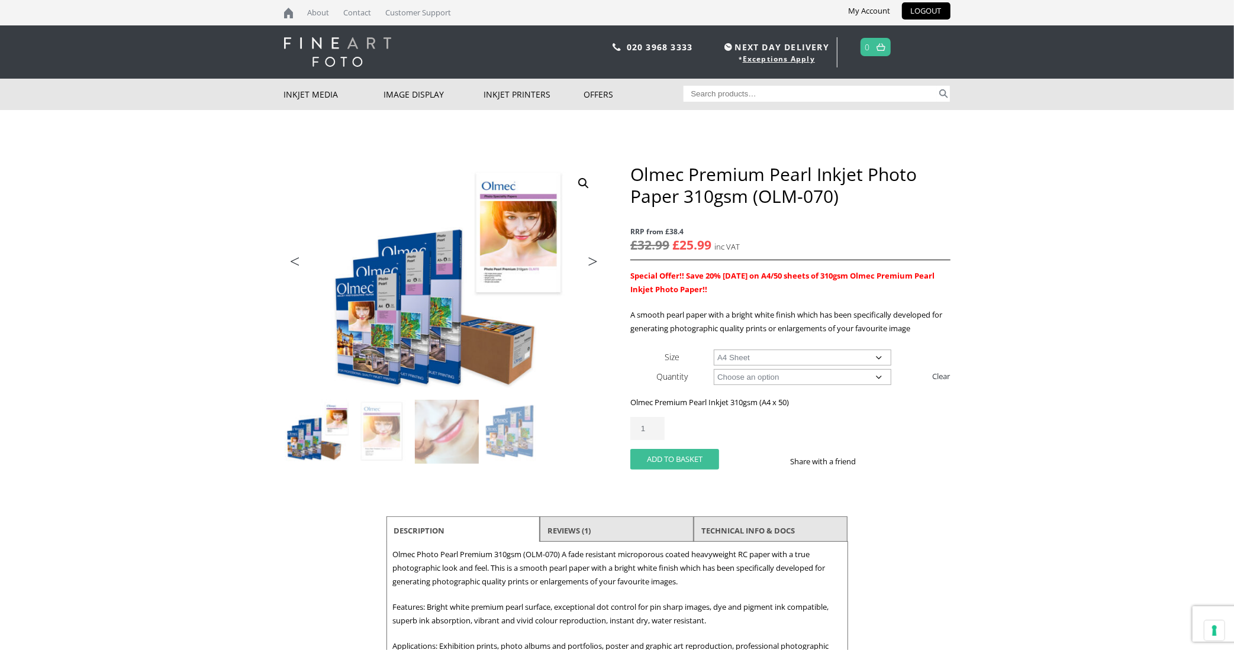
click at [676, 457] on button "Add to basket" at bounding box center [674, 459] width 89 height 21
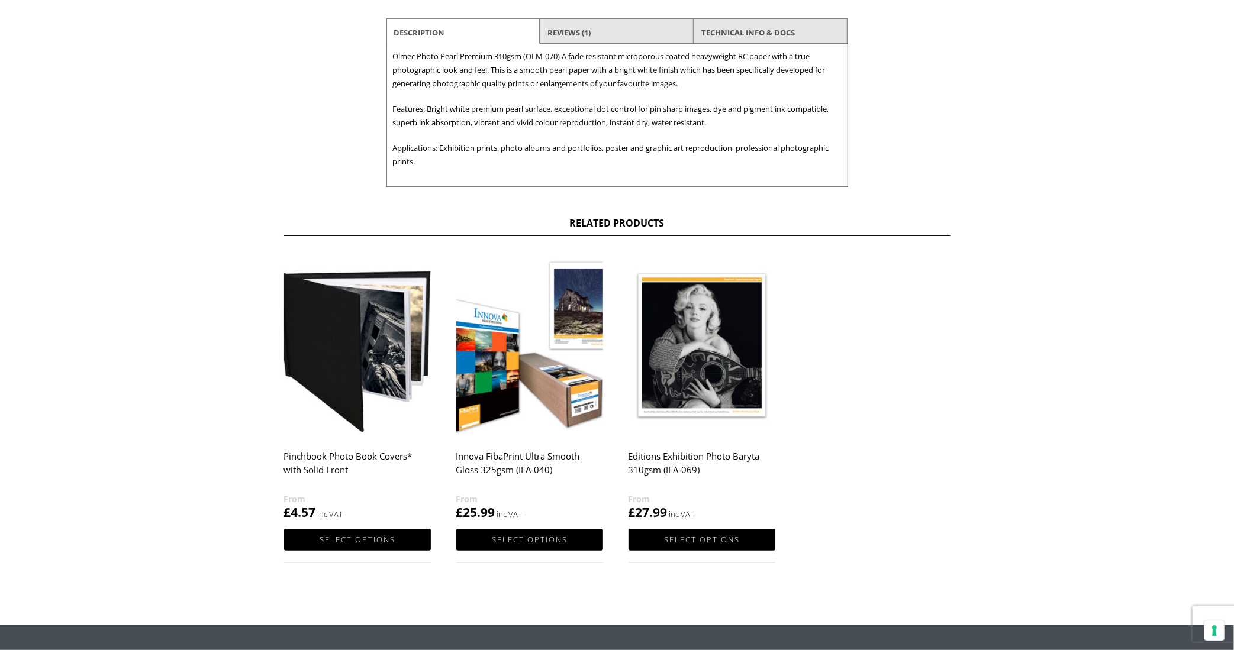
scroll to position [568, 0]
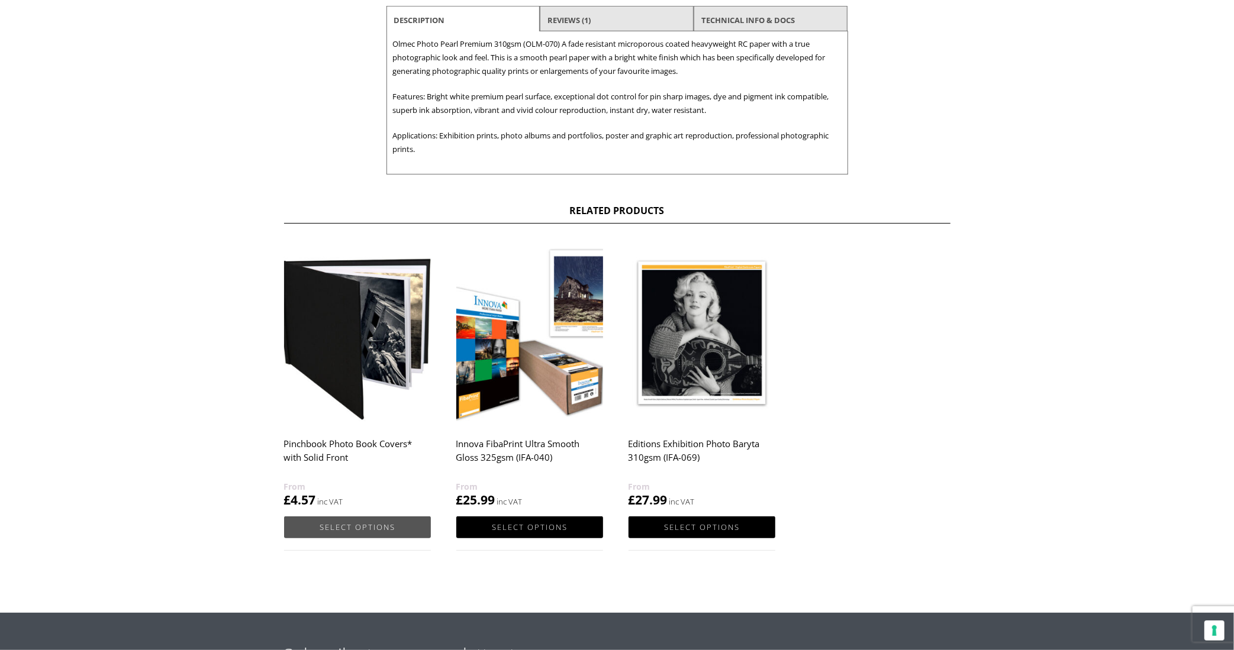
click at [361, 526] on link "Select options" at bounding box center [357, 528] width 147 height 22
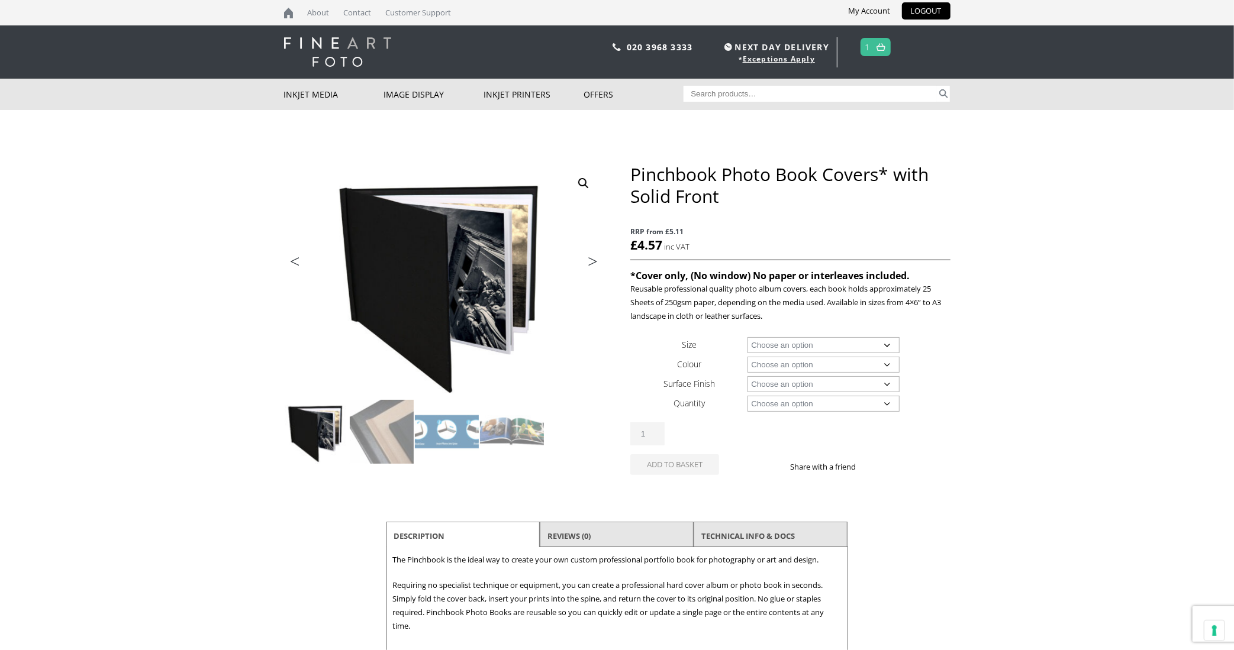
click at [835, 343] on select "Choose an option A4 Landscape 4" x 6" 5" x 7"" at bounding box center [823, 345] width 152 height 16
click at [747, 337] on select "Choose an option A4 Landscape 4" x 6" 5" x 7"" at bounding box center [823, 345] width 152 height 16
select select "a4-landscape"
click at [817, 363] on select "Choose an option Black" at bounding box center [823, 365] width 152 height 16
select select "black"
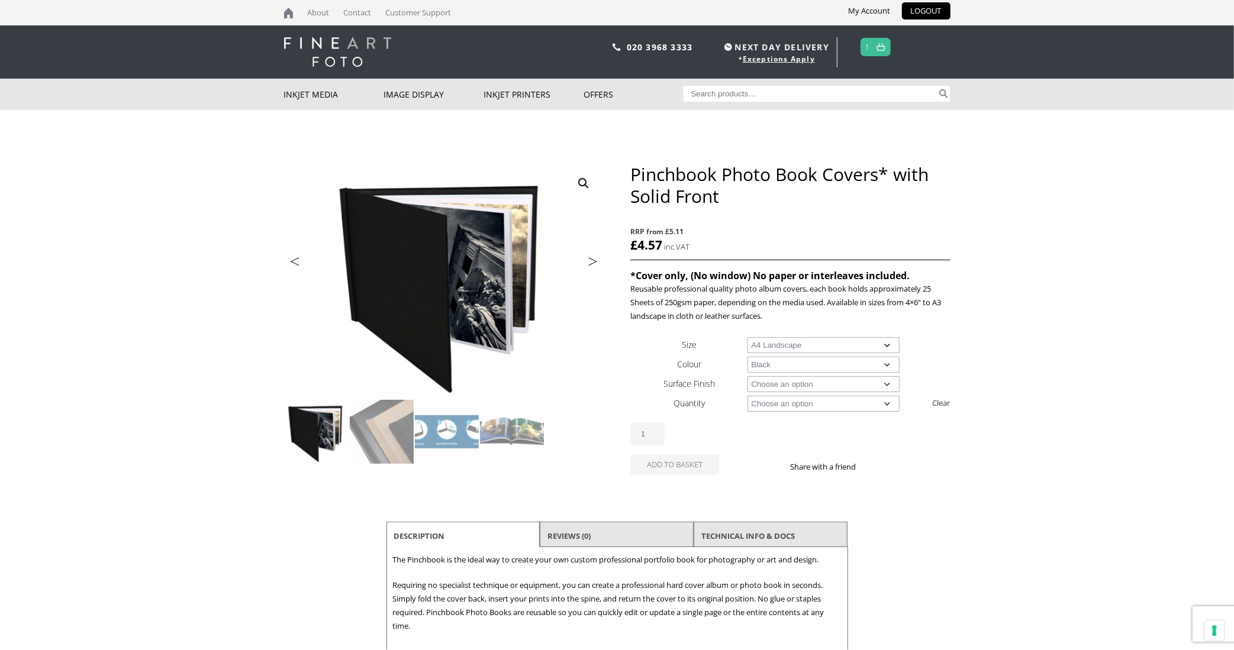
click at [747, 357] on select "Choose an option Black" at bounding box center [823, 365] width 152 height 16
select select "a4-landscape"
click at [815, 382] on select "Choose an option Leather" at bounding box center [823, 384] width 152 height 16
select select "leather"
click at [747, 376] on select "Choose an option Leather" at bounding box center [823, 384] width 152 height 16
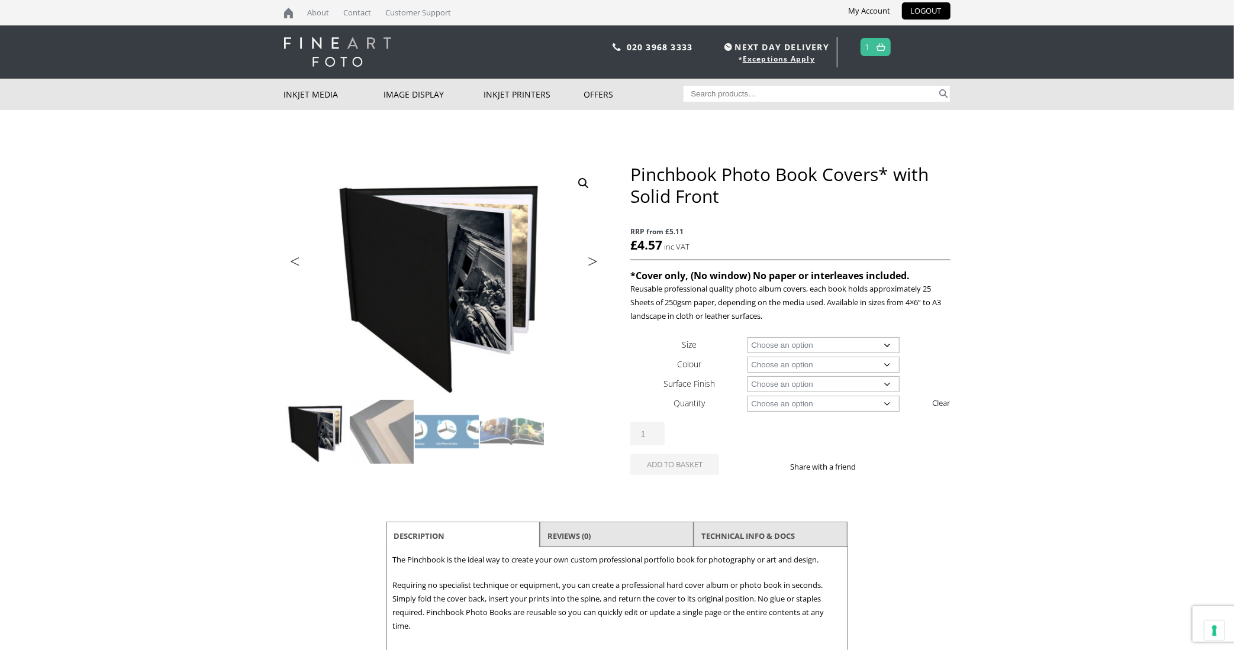
click at [828, 401] on select "Choose an option 1 Book 5 Books" at bounding box center [823, 404] width 152 height 16
click at [747, 396] on select "Choose an option 1 Book 5 Books" at bounding box center [823, 404] width 152 height 16
select select "1-book"
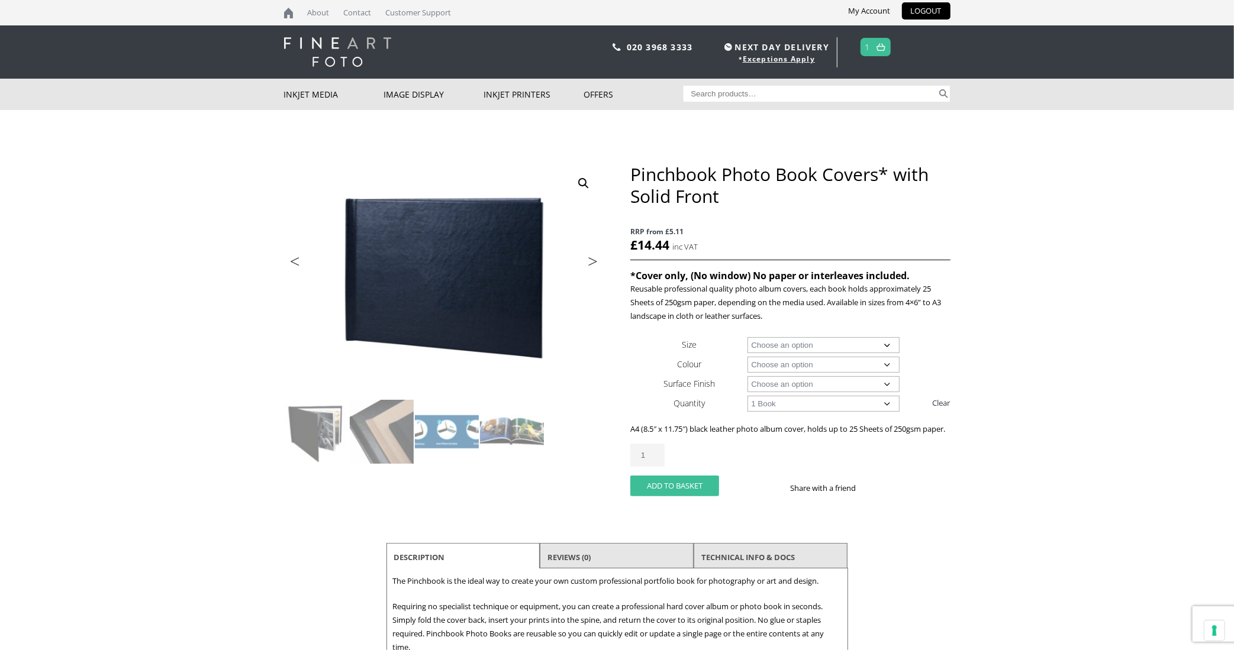
click at [681, 496] on button "Add to basket" at bounding box center [674, 486] width 89 height 21
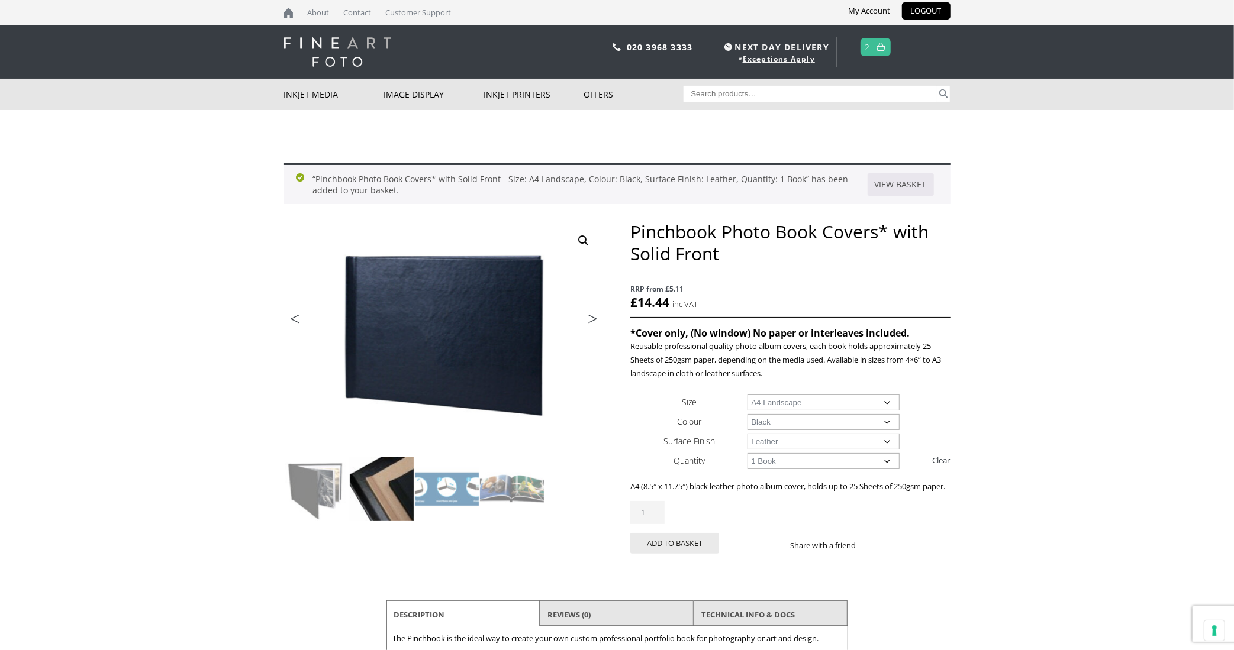
click at [380, 498] on img at bounding box center [382, 489] width 64 height 64
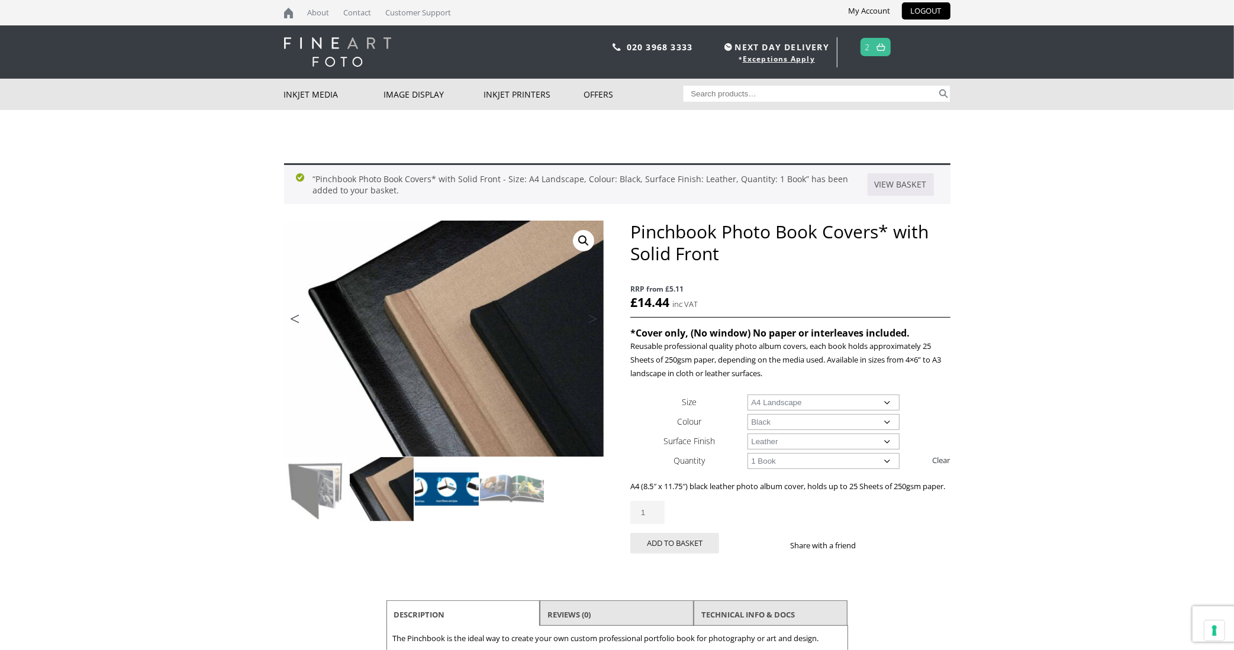
click at [449, 485] on img at bounding box center [447, 489] width 64 height 64
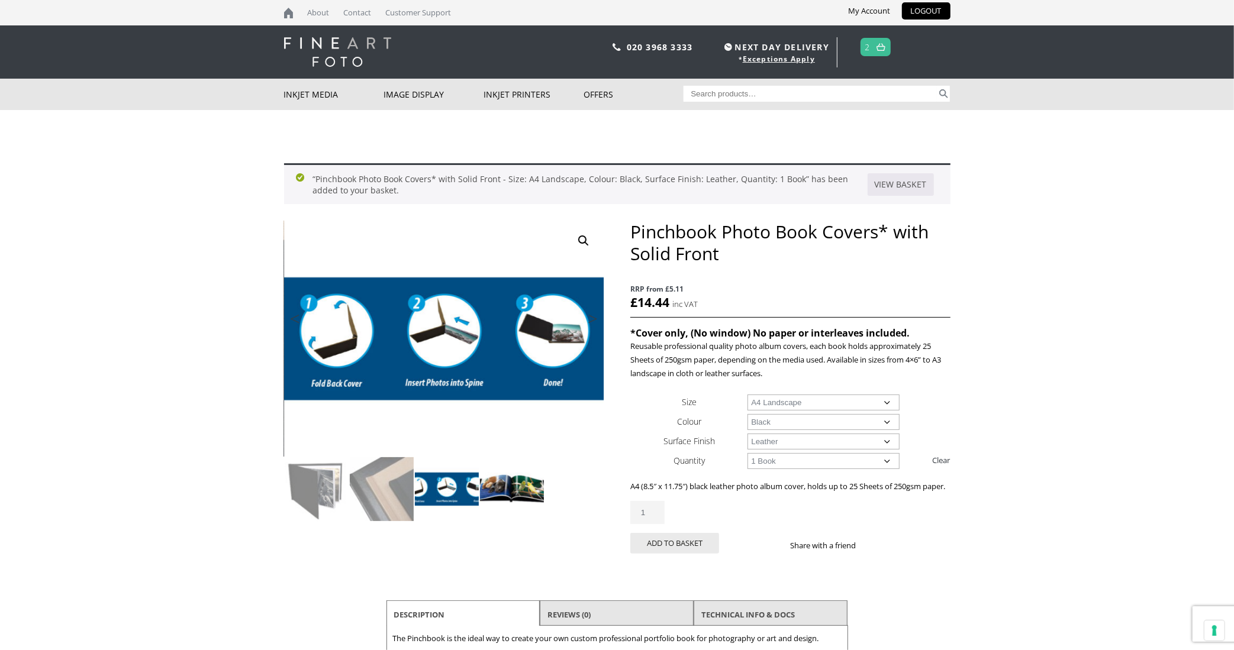
click at [517, 488] on img at bounding box center [512, 489] width 64 height 64
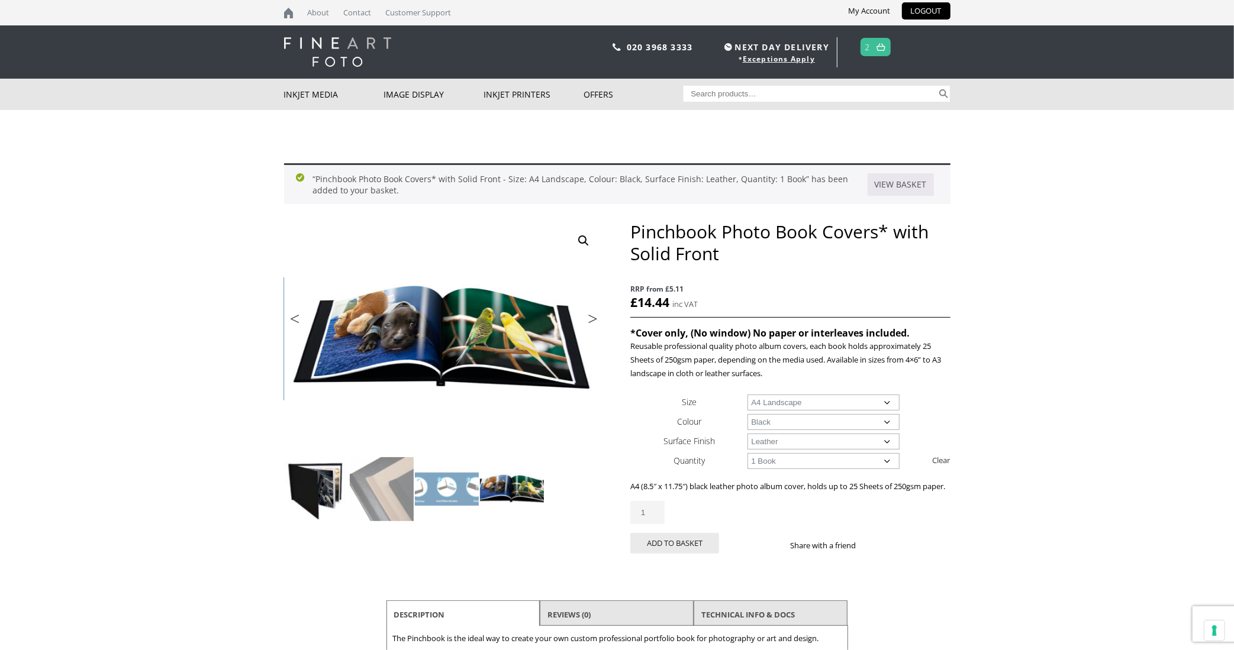
click at [312, 487] on img at bounding box center [317, 489] width 64 height 64
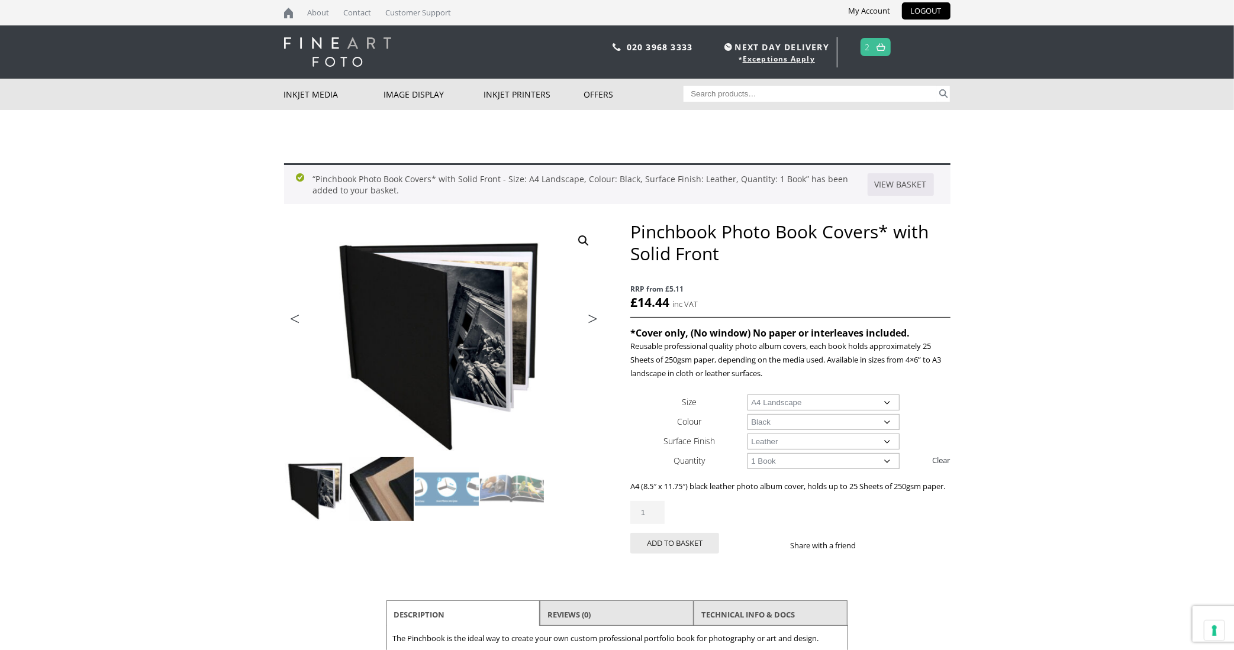
click at [385, 493] on img at bounding box center [382, 489] width 64 height 64
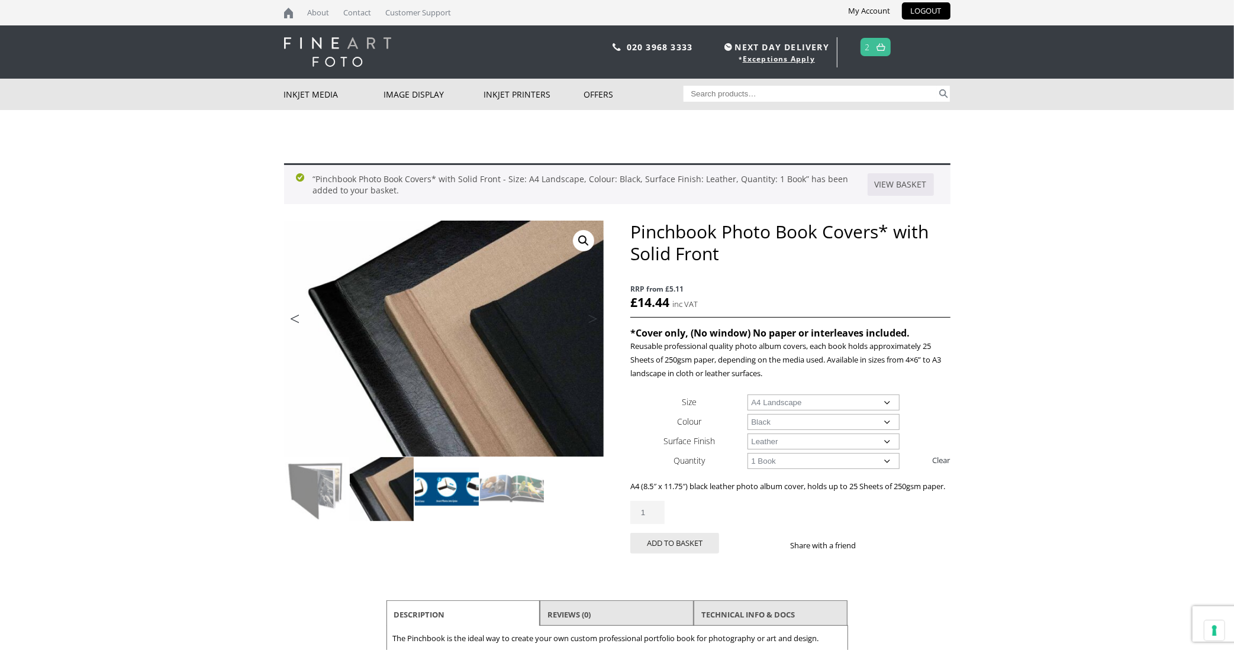
drag, startPoint x: 443, startPoint y: 485, endPoint x: 457, endPoint y: 488, distance: 13.9
click at [445, 486] on img at bounding box center [447, 489] width 64 height 64
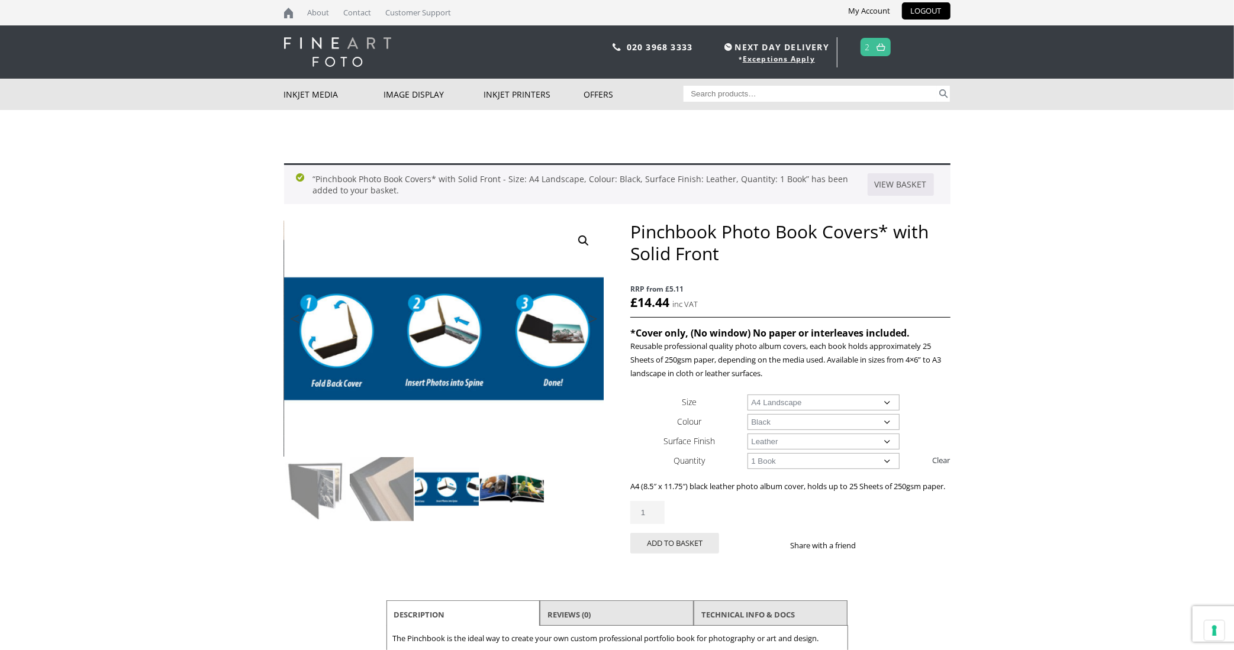
click at [523, 485] on img at bounding box center [512, 489] width 64 height 64
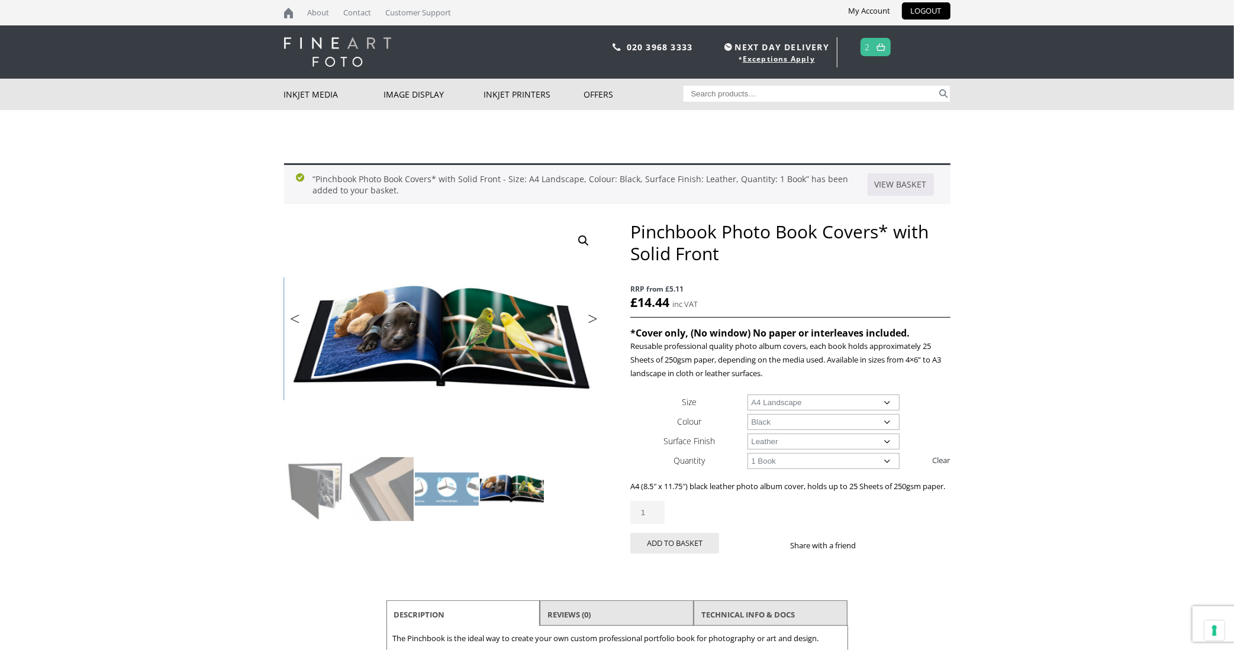
click at [591, 320] on link "Next" at bounding box center [586, 322] width 33 height 11
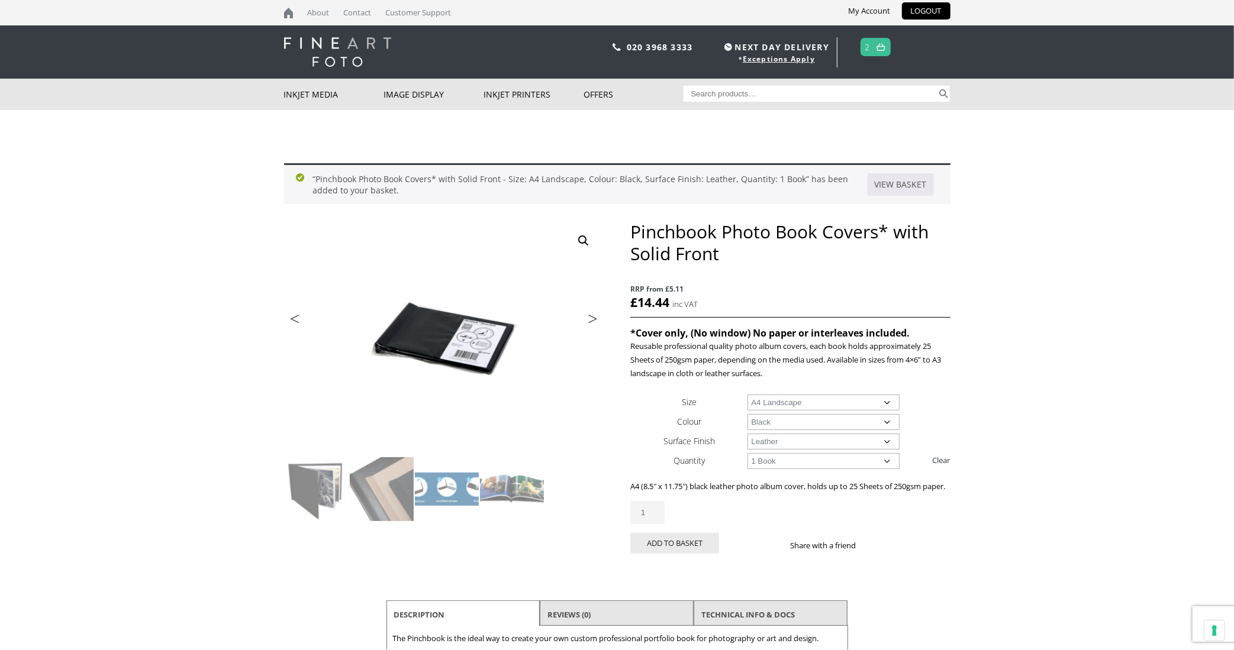
click at [591, 320] on link "Next" at bounding box center [586, 322] width 33 height 11
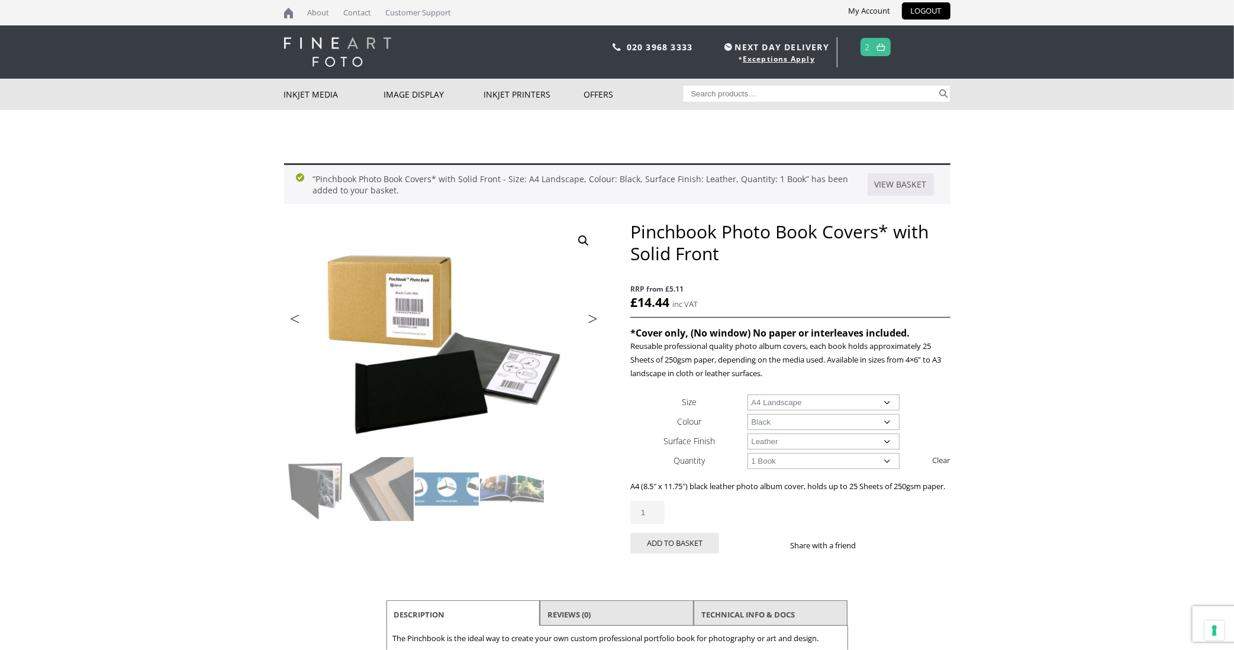
click at [591, 318] on link "Next" at bounding box center [586, 322] width 33 height 11
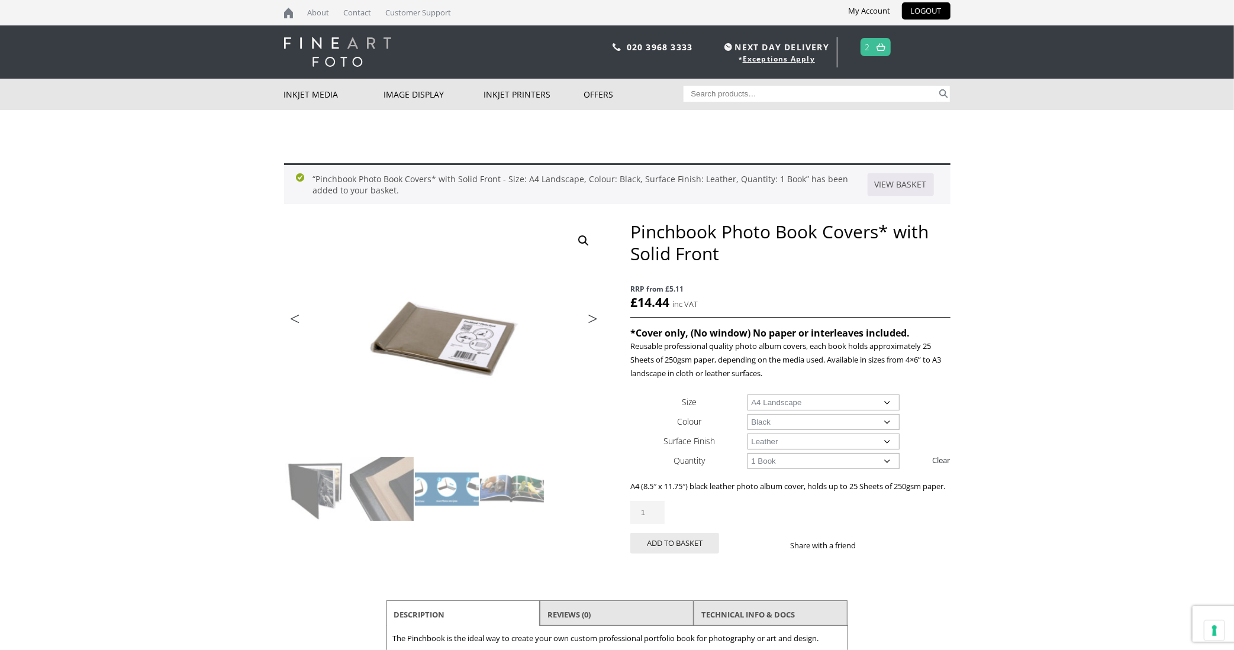
click at [588, 319] on link "Next" at bounding box center [586, 322] width 33 height 11
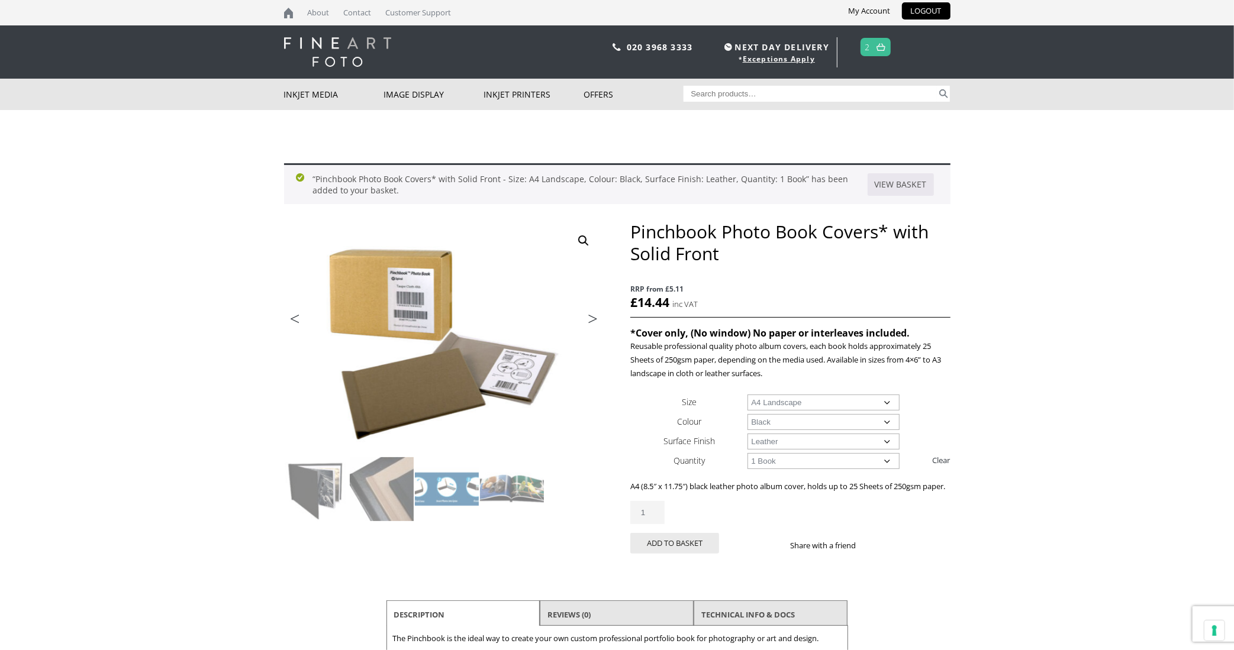
click at [588, 319] on link "Next" at bounding box center [586, 322] width 33 height 11
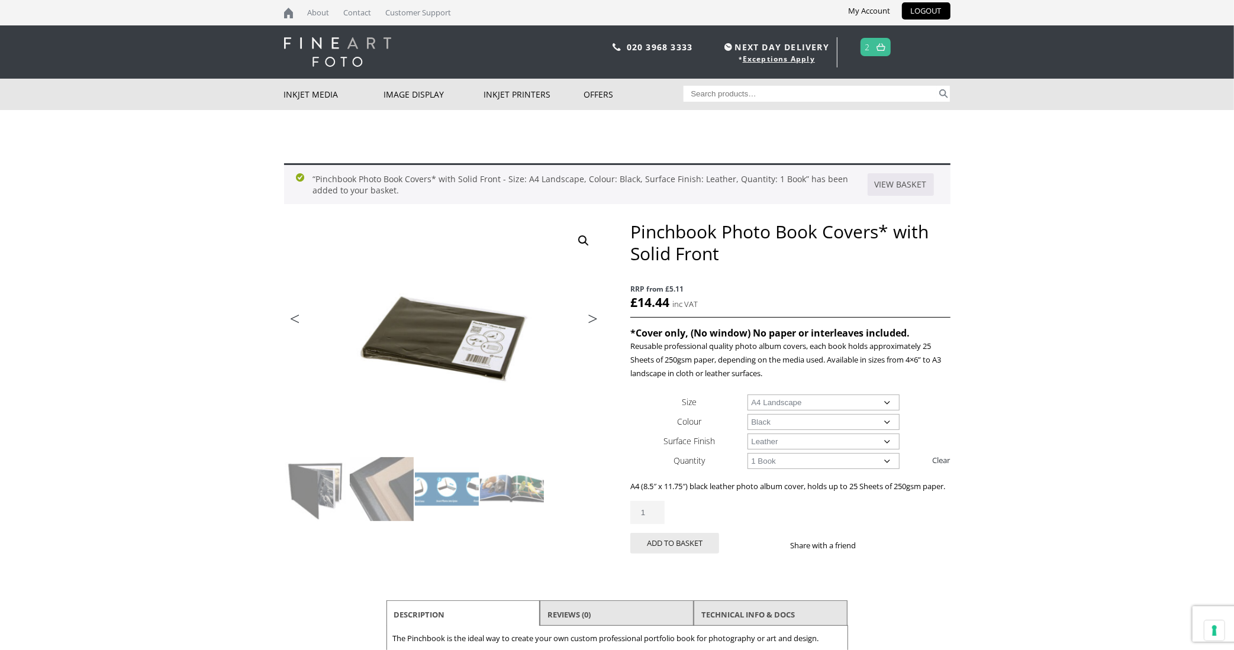
click at [589, 320] on link "Next" at bounding box center [586, 322] width 33 height 11
